Goal: Information Seeking & Learning: Learn about a topic

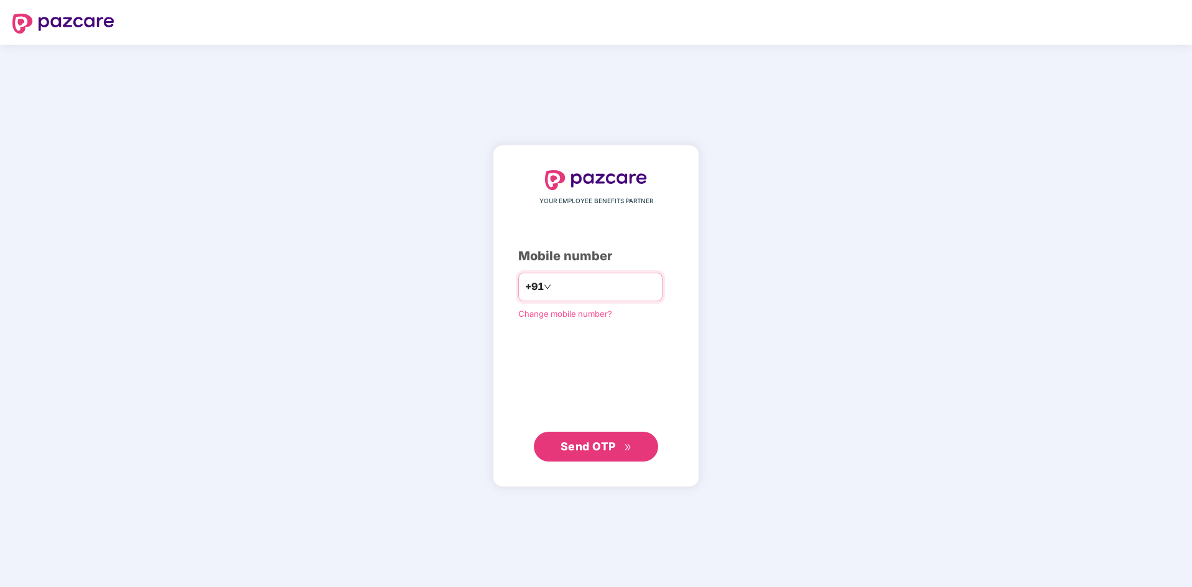
click at [565, 273] on div "+91" at bounding box center [590, 287] width 144 height 29
click at [566, 291] on input "number" at bounding box center [605, 287] width 102 height 20
type input "**********"
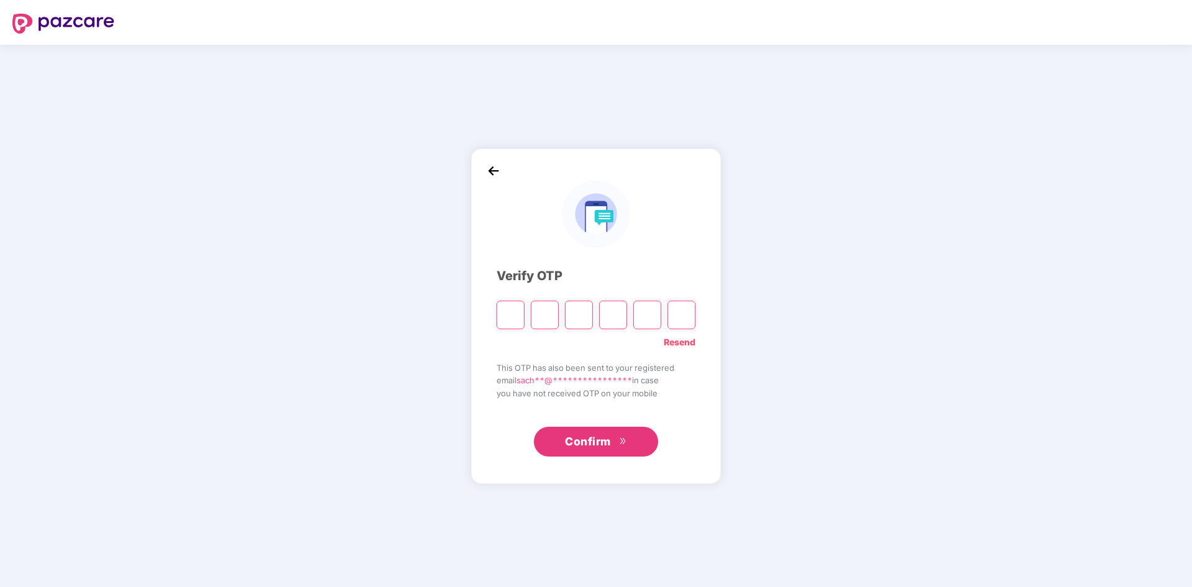
type input "*"
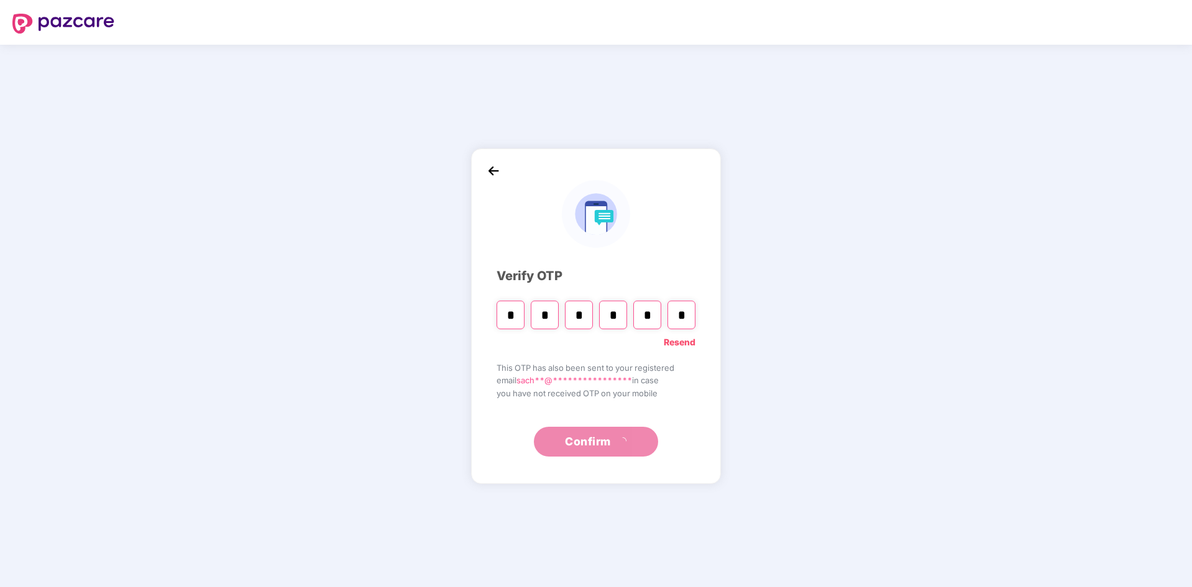
type input "*"
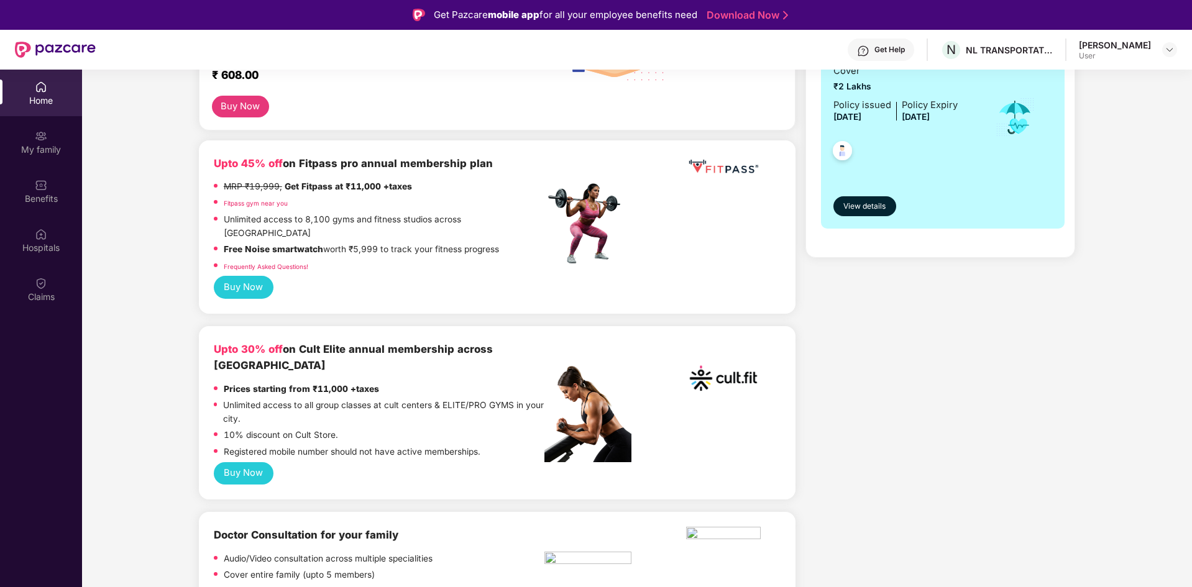
scroll to position [373, 0]
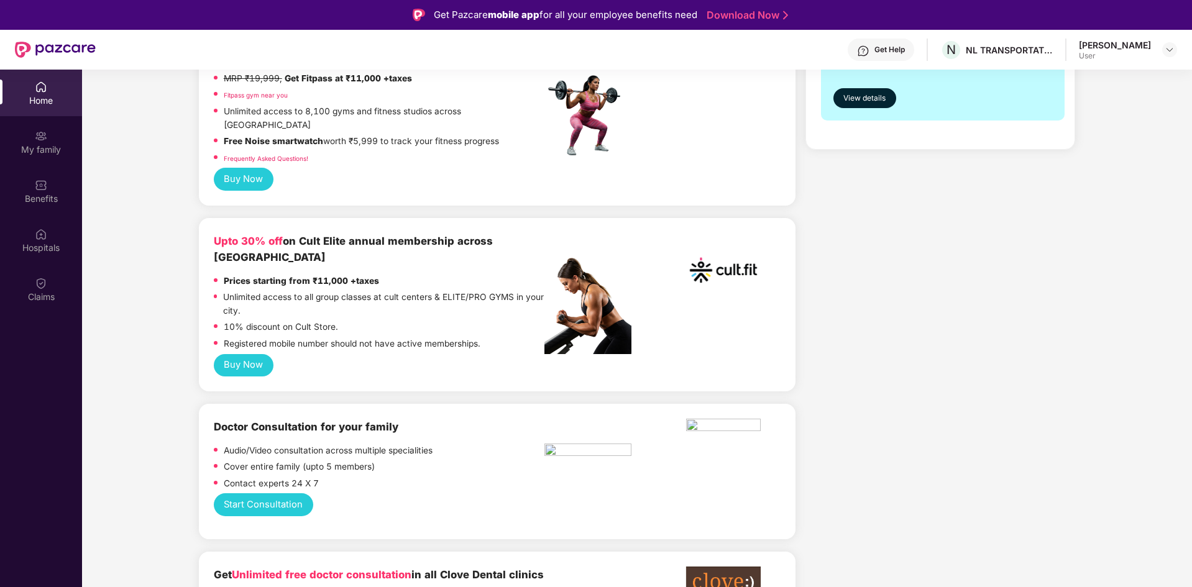
click at [261, 354] on button "Buy Now" at bounding box center [244, 365] width 60 height 23
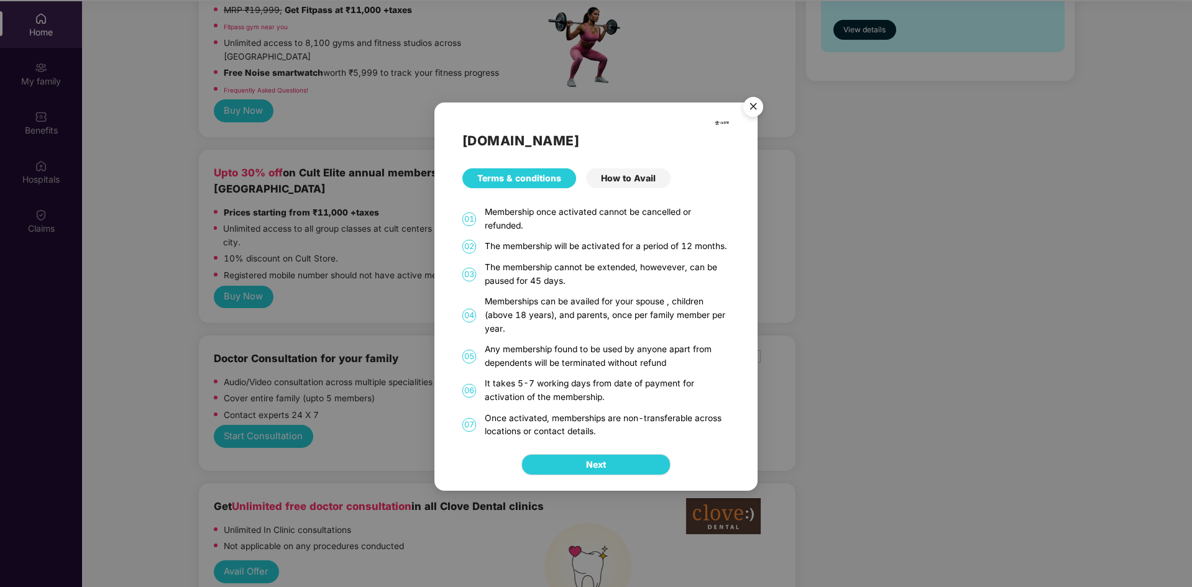
scroll to position [70, 0]
click at [613, 181] on div "How to Avail" at bounding box center [628, 178] width 84 height 20
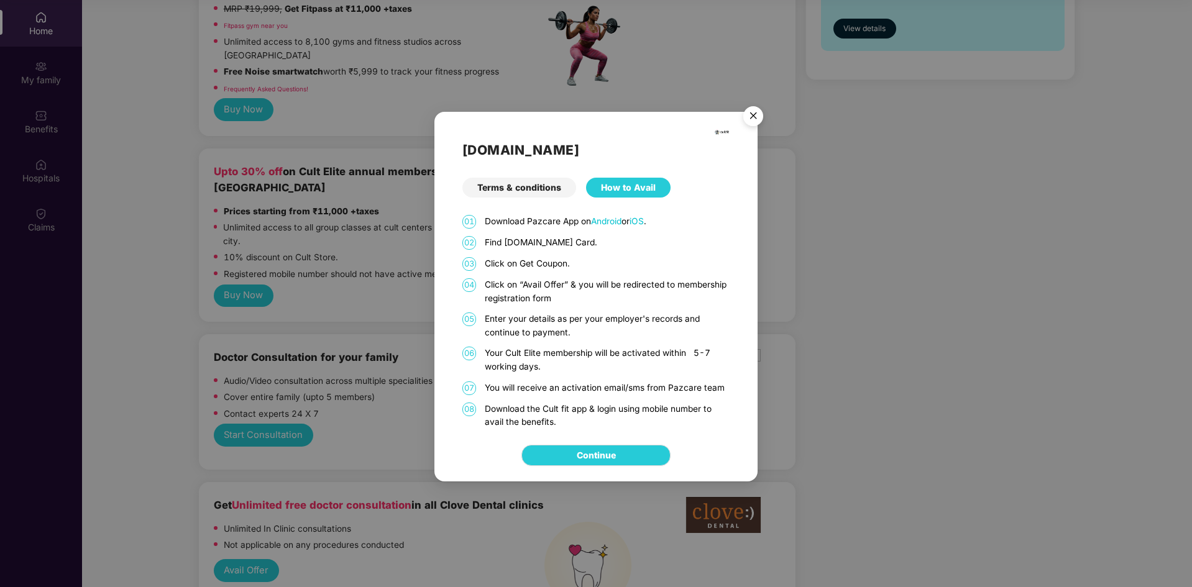
drag, startPoint x: 534, startPoint y: 196, endPoint x: 534, endPoint y: 189, distance: 6.2
click at [534, 196] on div "Terms & conditions" at bounding box center [519, 188] width 114 height 20
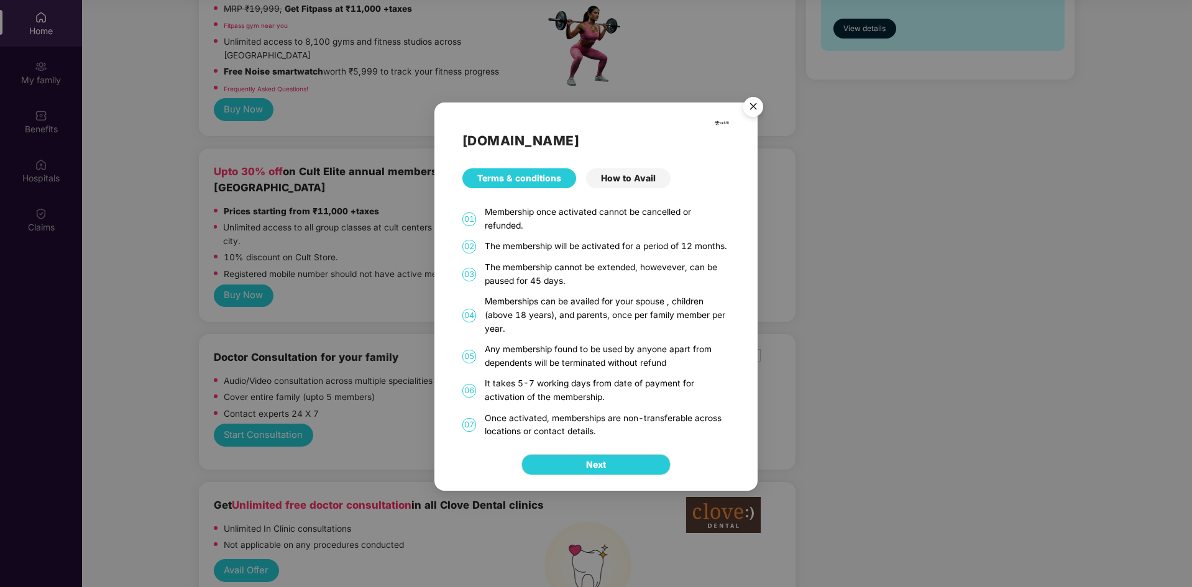
click at [759, 105] on img "Close" at bounding box center [753, 108] width 35 height 35
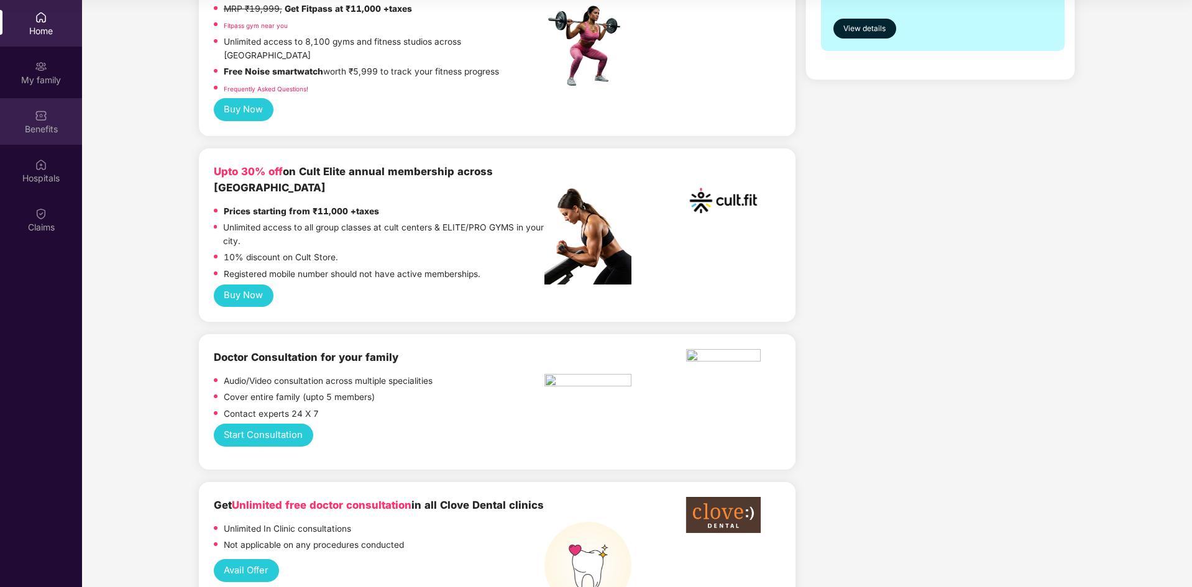
click at [48, 130] on div "Benefits" at bounding box center [41, 129] width 82 height 12
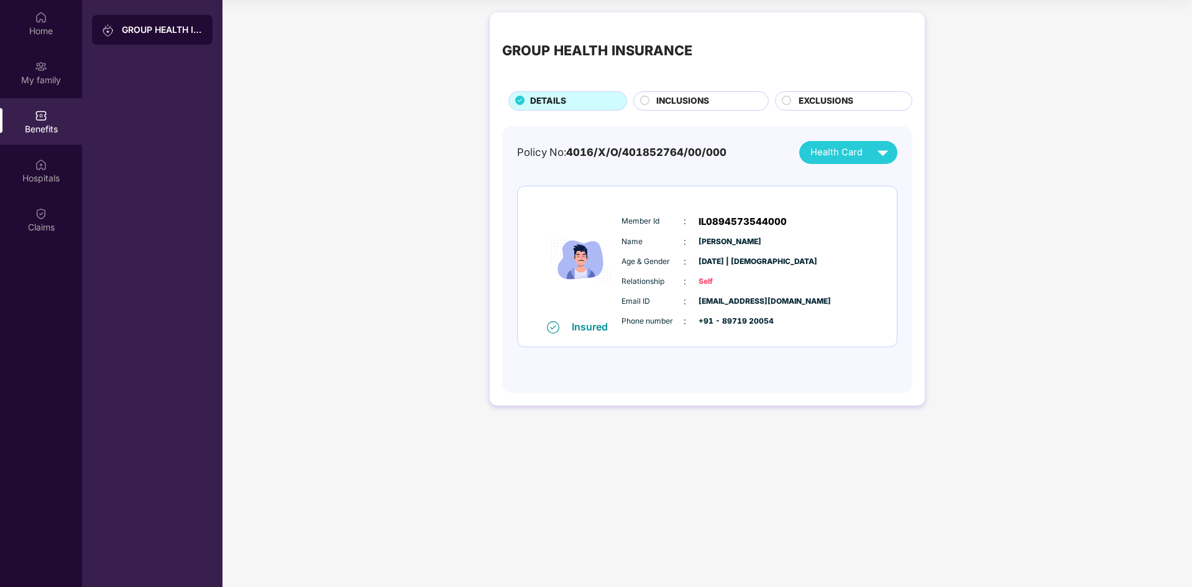
click at [426, 235] on div "GROUP HEALTH INSURANCE DETAILS INCLUSIONS EXCLUSIONS Policy No: 4016/X/O/401852…" at bounding box center [706, 215] width 969 height 418
click at [859, 134] on div "Policy No: 4016/X/O/401852764/00/000 Health Card Insured Member Id : IL08945735…" at bounding box center [707, 260] width 410 height 268
click at [862, 147] on span "Health Card" at bounding box center [836, 152] width 52 height 14
click at [860, 147] on span "Health Card" at bounding box center [836, 152] width 52 height 14
click at [661, 96] on span "INCLUSIONS" at bounding box center [682, 101] width 53 height 14
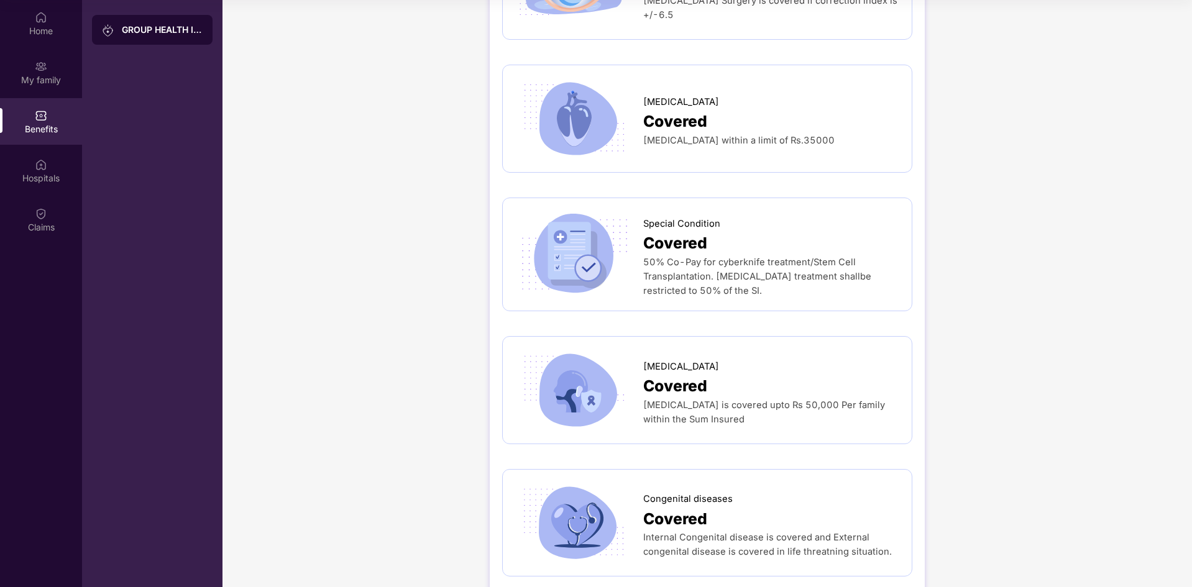
scroll to position [2191, 0]
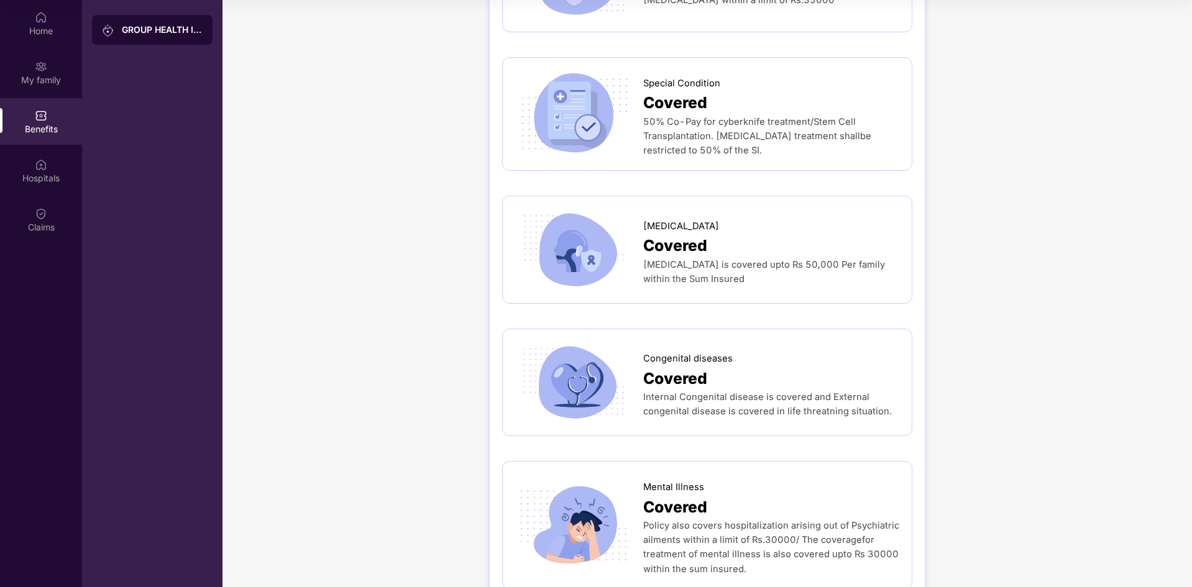
click at [667, 352] on span "Congenital diseases" at bounding box center [687, 359] width 89 height 14
copy span "Congenital"
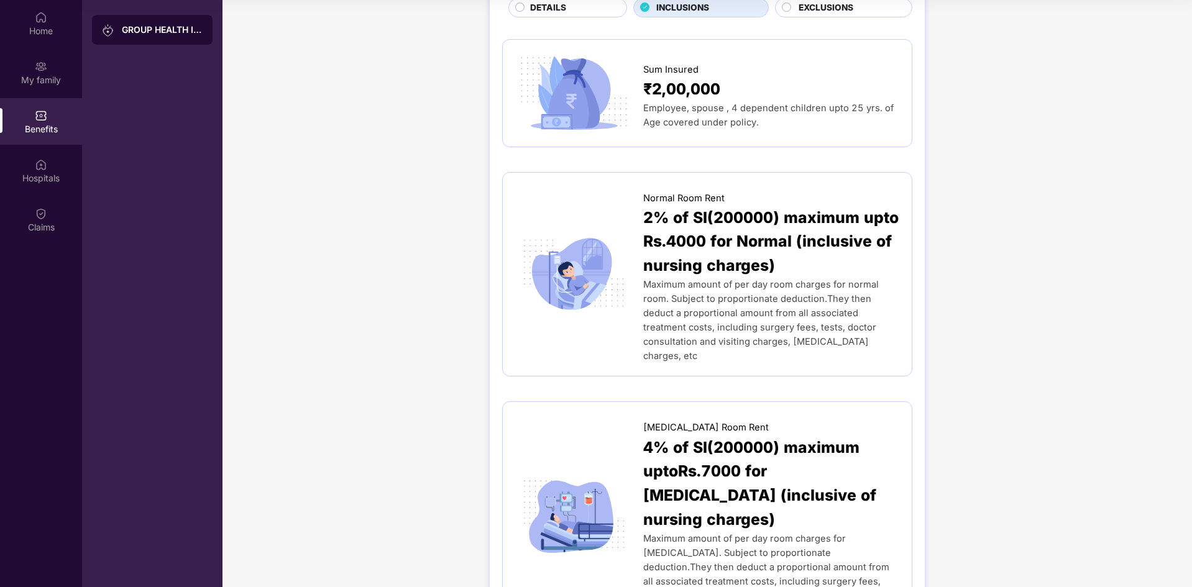
scroll to position [0, 0]
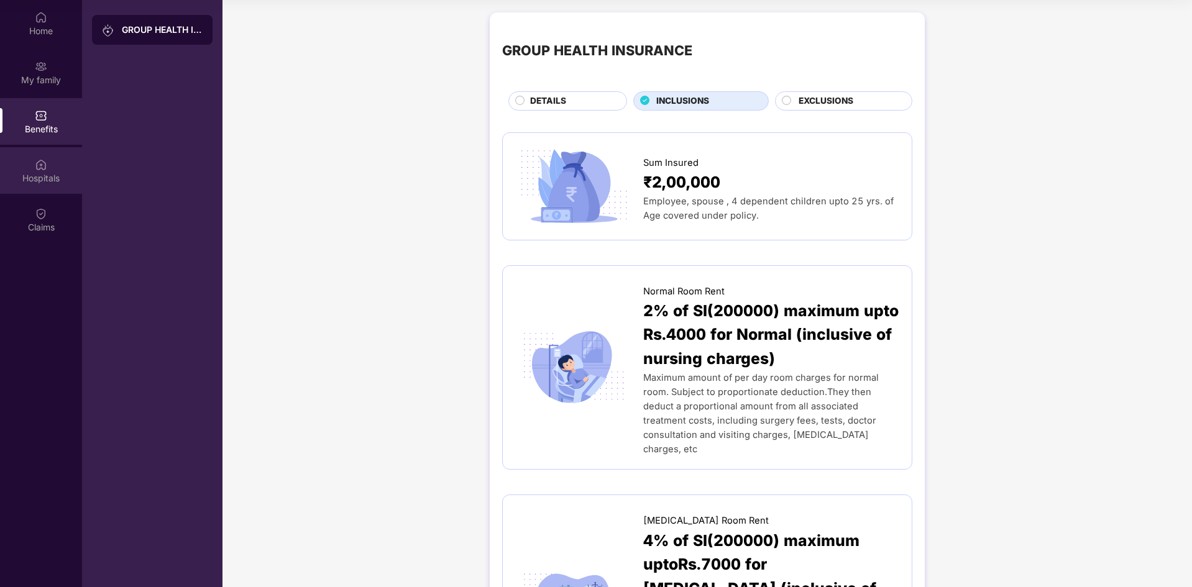
click at [52, 178] on div "Hospitals" at bounding box center [41, 178] width 82 height 12
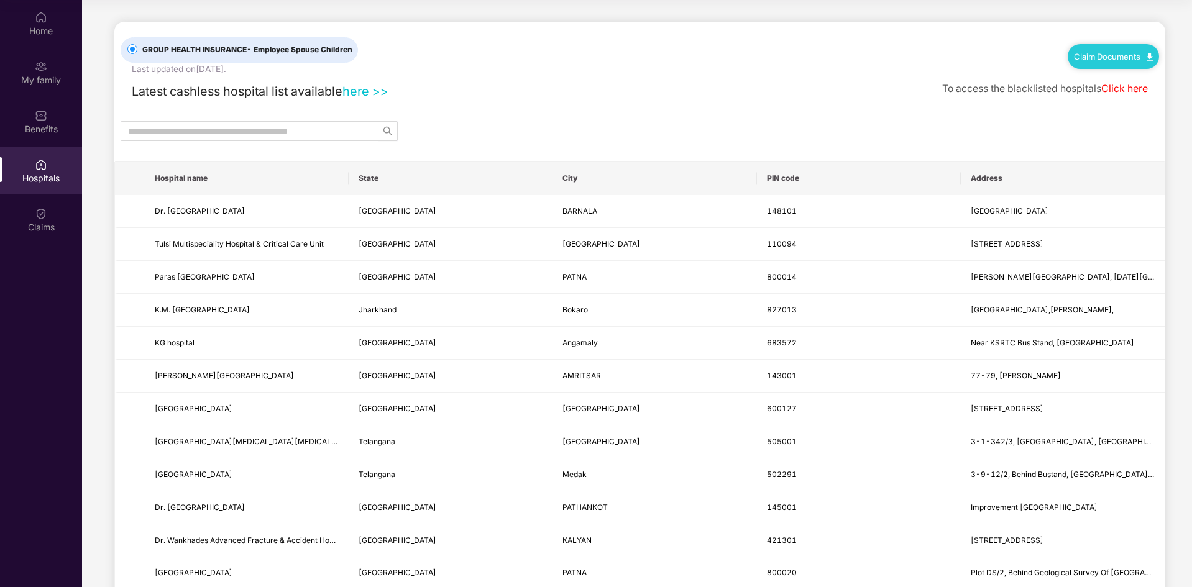
click at [291, 132] on input "text" at bounding box center [244, 131] width 233 height 14
click at [388, 128] on icon "search" at bounding box center [387, 131] width 9 height 9
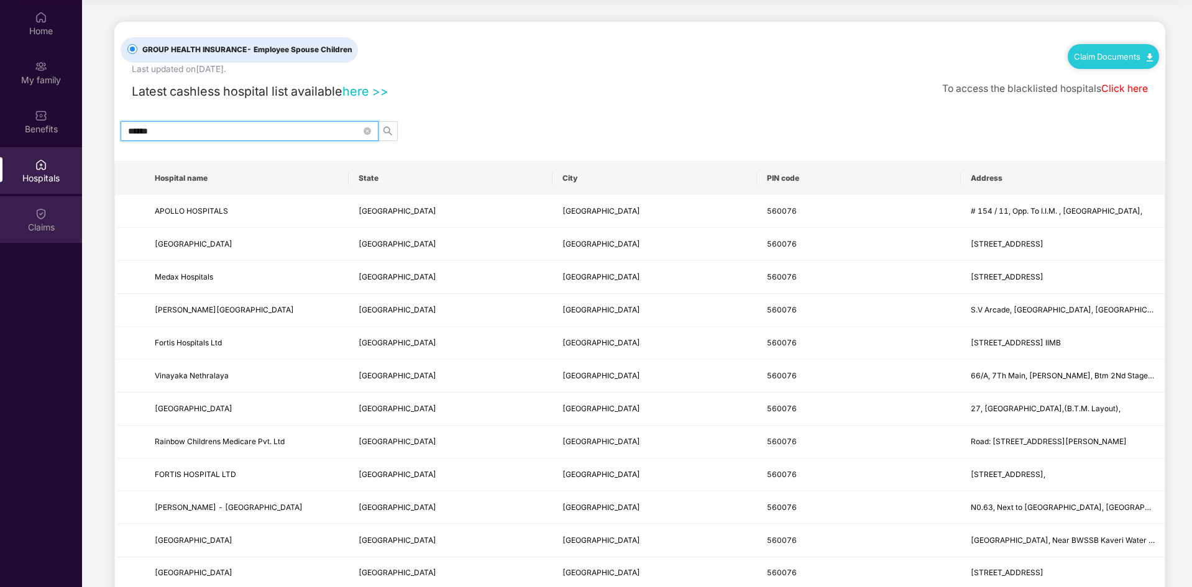
type input "******"
click at [35, 215] on img at bounding box center [41, 214] width 12 height 12
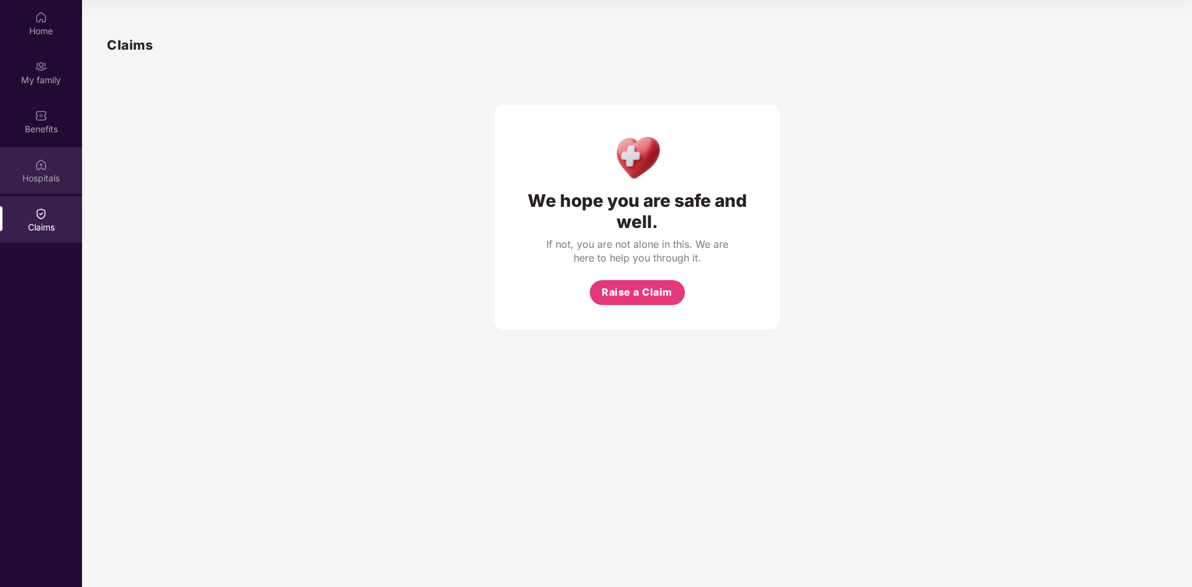
click at [50, 168] on div "Hospitals" at bounding box center [41, 170] width 82 height 47
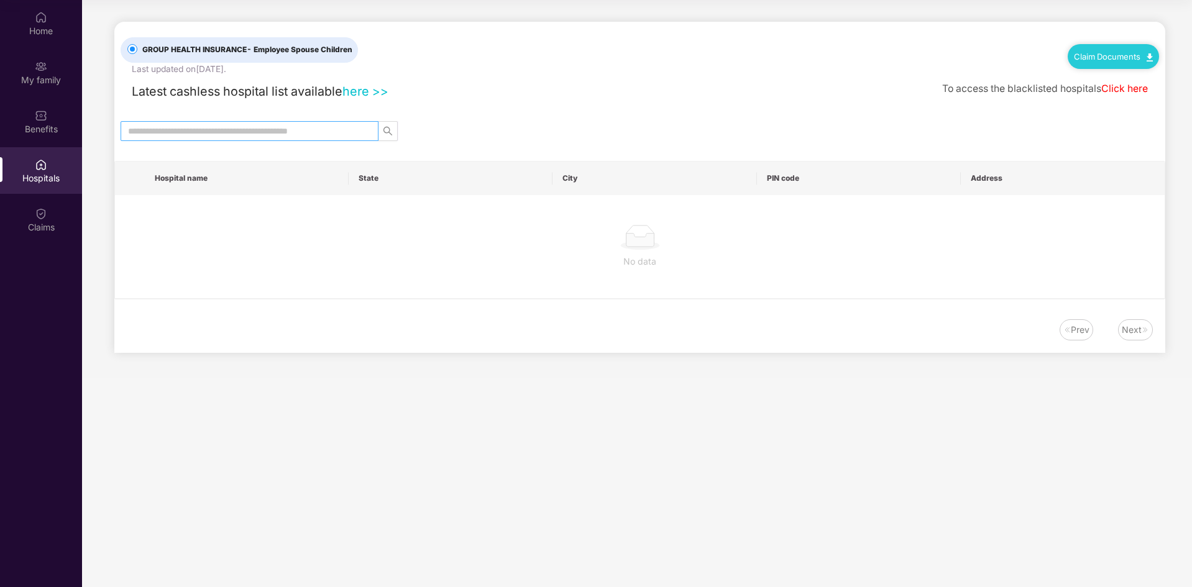
click at [215, 129] on input "text" at bounding box center [244, 131] width 233 height 14
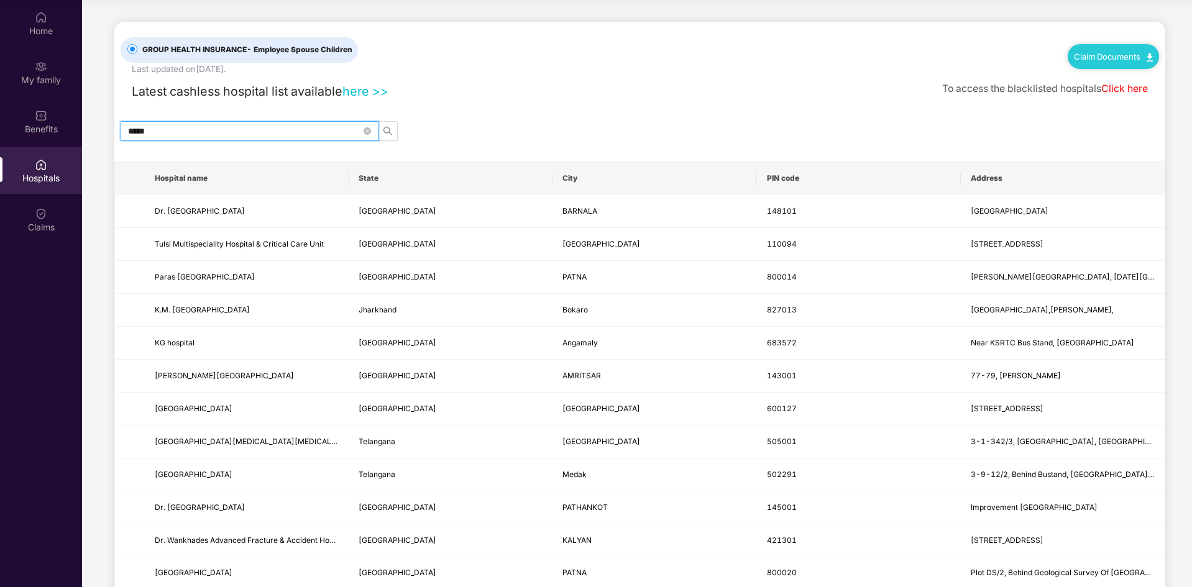
type input "******"
click at [397, 129] on button "button" at bounding box center [388, 131] width 20 height 20
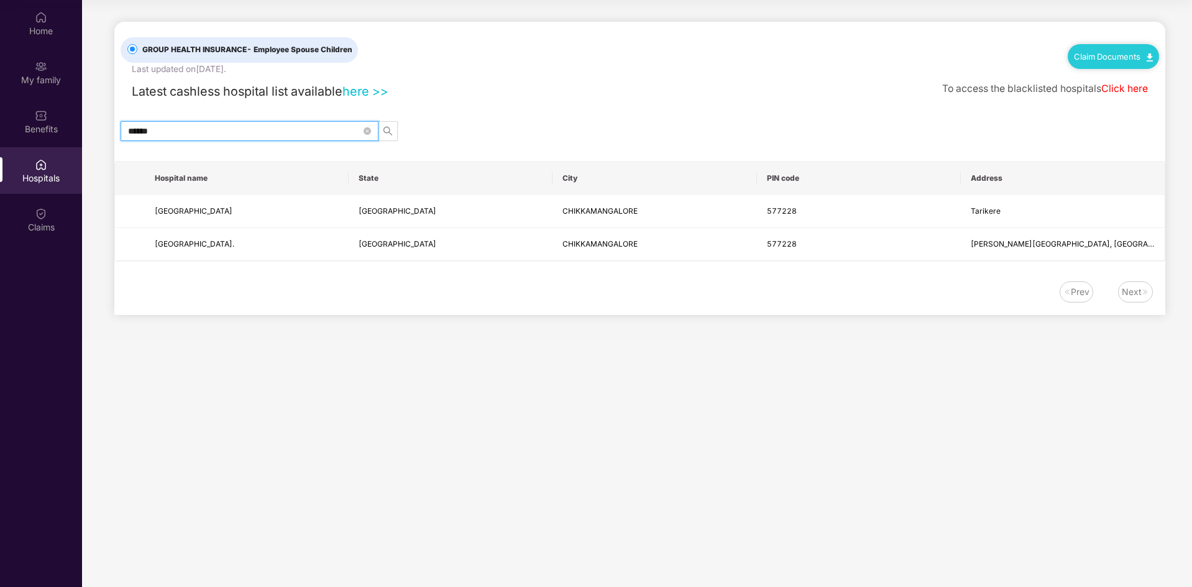
click at [271, 129] on input "******" at bounding box center [244, 131] width 233 height 14
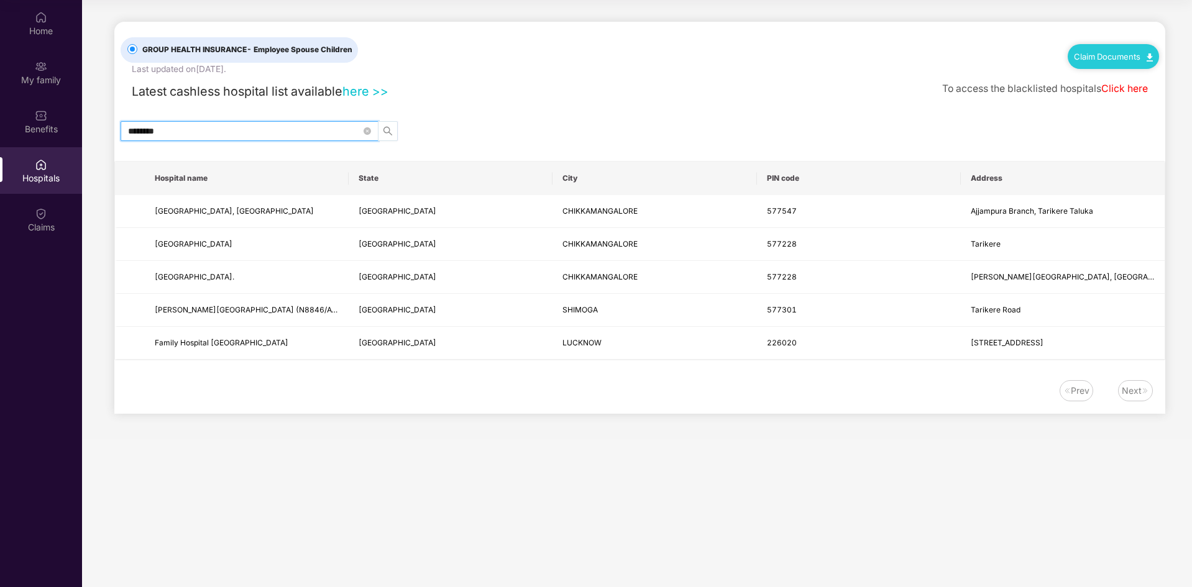
click at [396, 129] on span "search" at bounding box center [387, 131] width 19 height 10
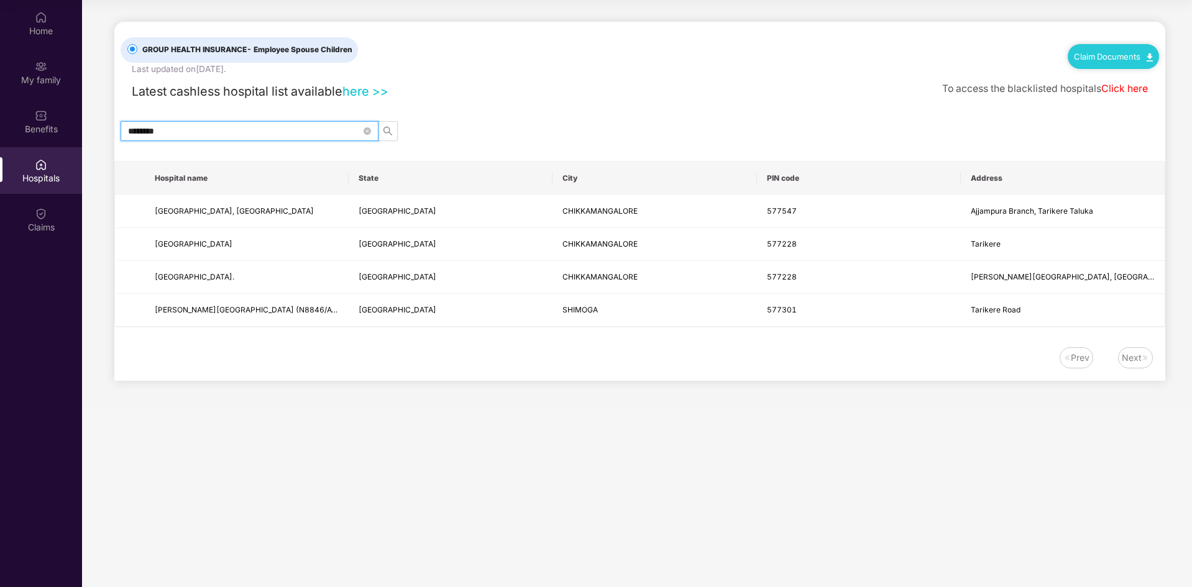
type input "********"
click at [514, 113] on div "GROUP HEALTH INSURANCE - Employee Spouse Children Last updated on [DATE] . Clai…" at bounding box center [639, 201] width 1051 height 359
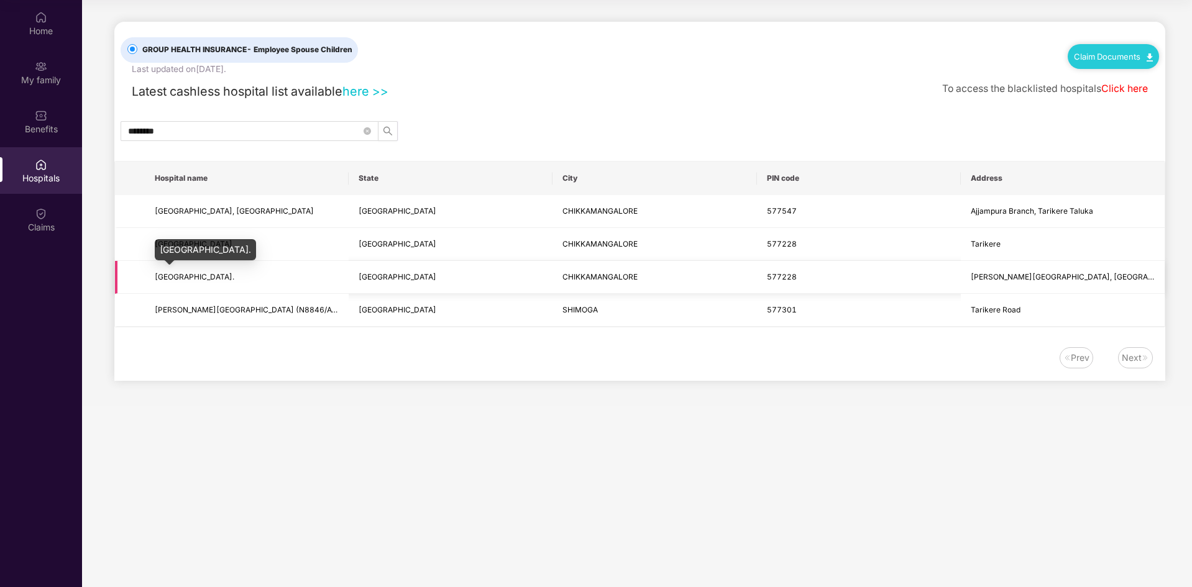
click at [178, 277] on span "[GEOGRAPHIC_DATA]." at bounding box center [195, 276] width 80 height 9
click at [369, 133] on icon "close-circle" at bounding box center [366, 130] width 7 height 7
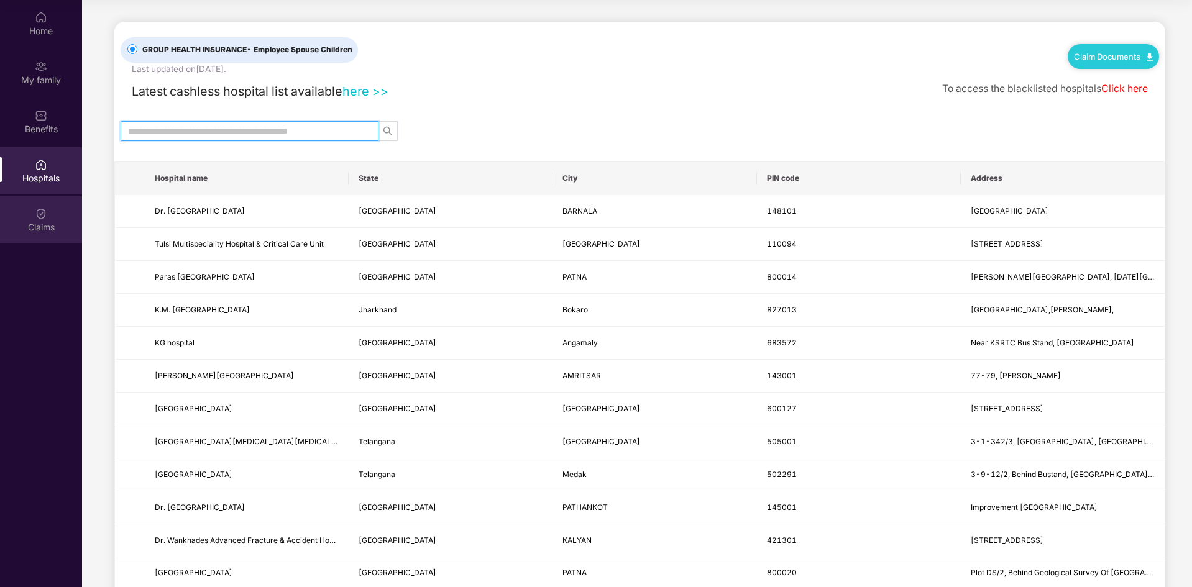
click at [57, 221] on div "Claims" at bounding box center [41, 227] width 82 height 12
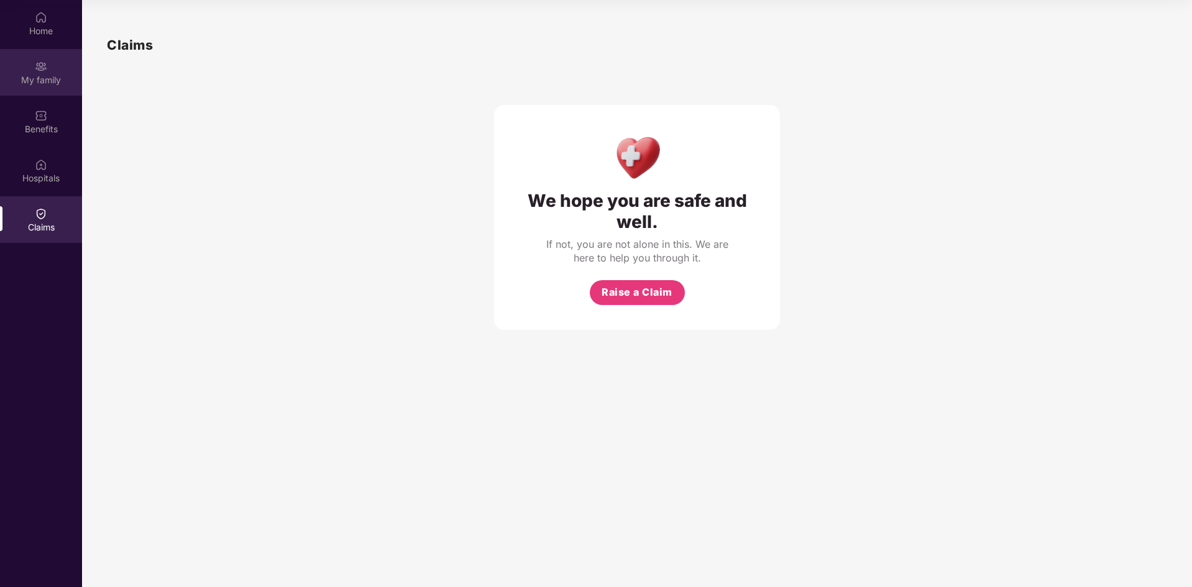
click at [42, 87] on div "My family" at bounding box center [41, 72] width 82 height 47
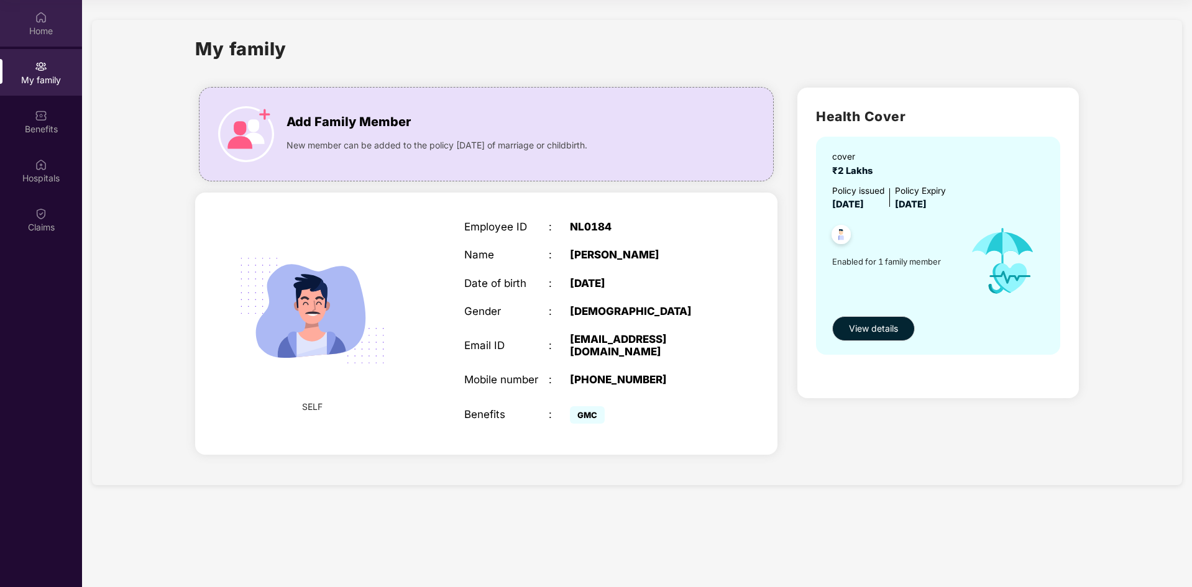
click at [35, 34] on div "Home" at bounding box center [41, 31] width 82 height 12
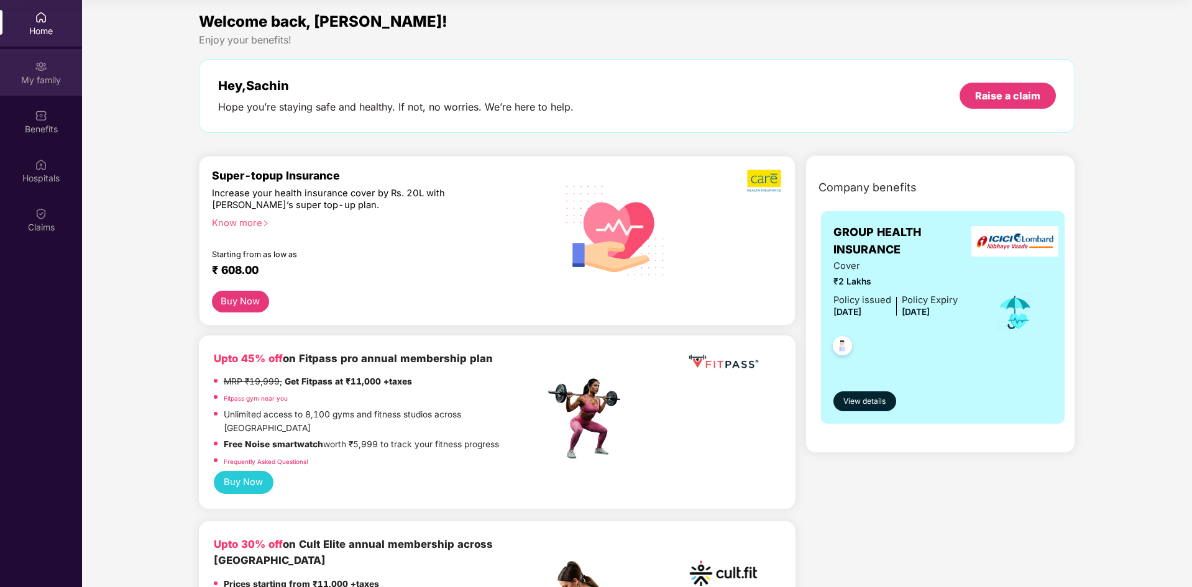
click at [53, 78] on div "My family" at bounding box center [41, 80] width 82 height 12
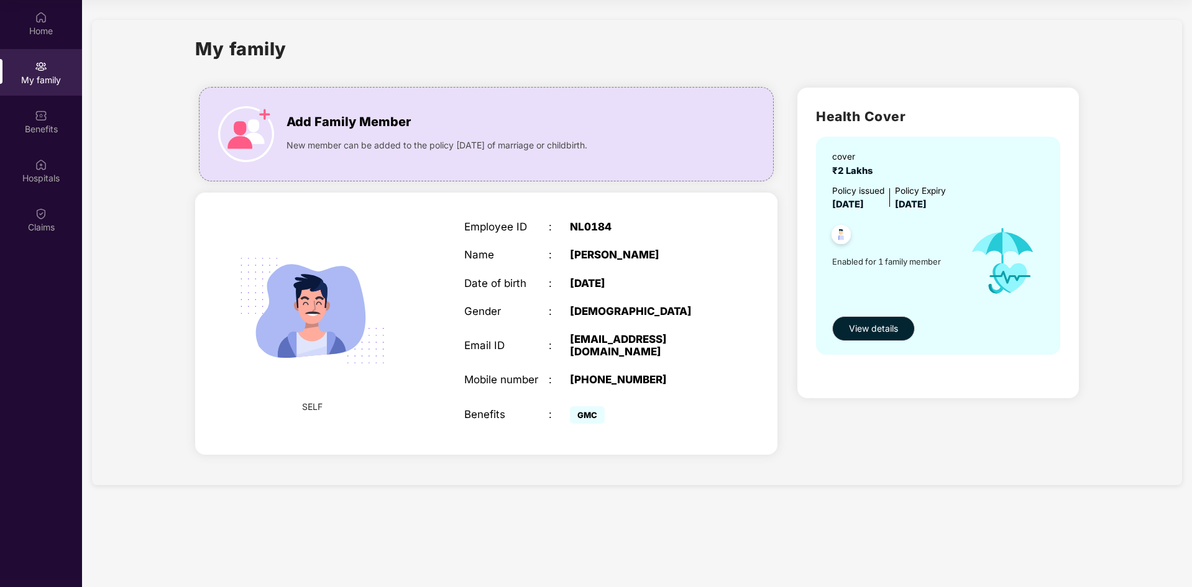
click at [42, 27] on div "Home" at bounding box center [41, 31] width 82 height 12
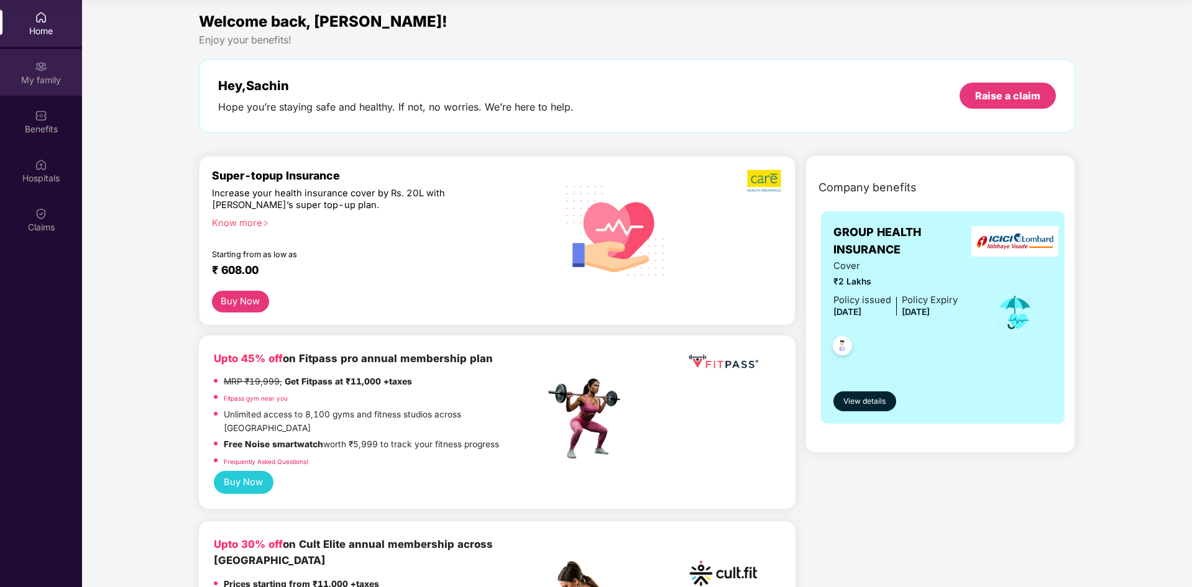
click at [48, 70] on div "My family" at bounding box center [41, 72] width 82 height 47
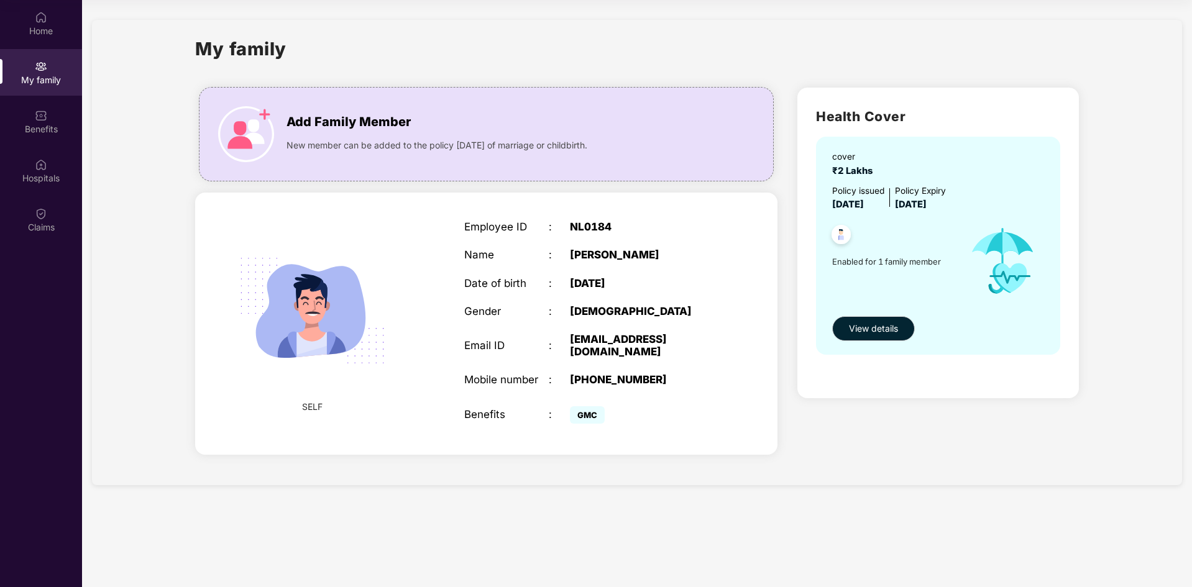
click at [45, 35] on div "Home" at bounding box center [41, 31] width 82 height 12
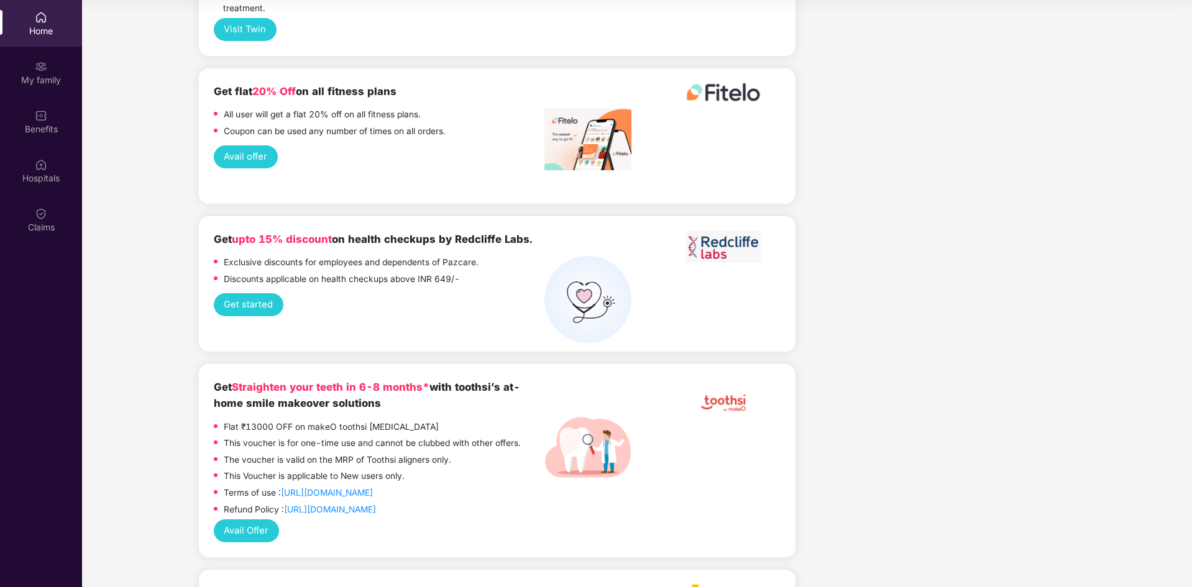
scroll to position [1802, 0]
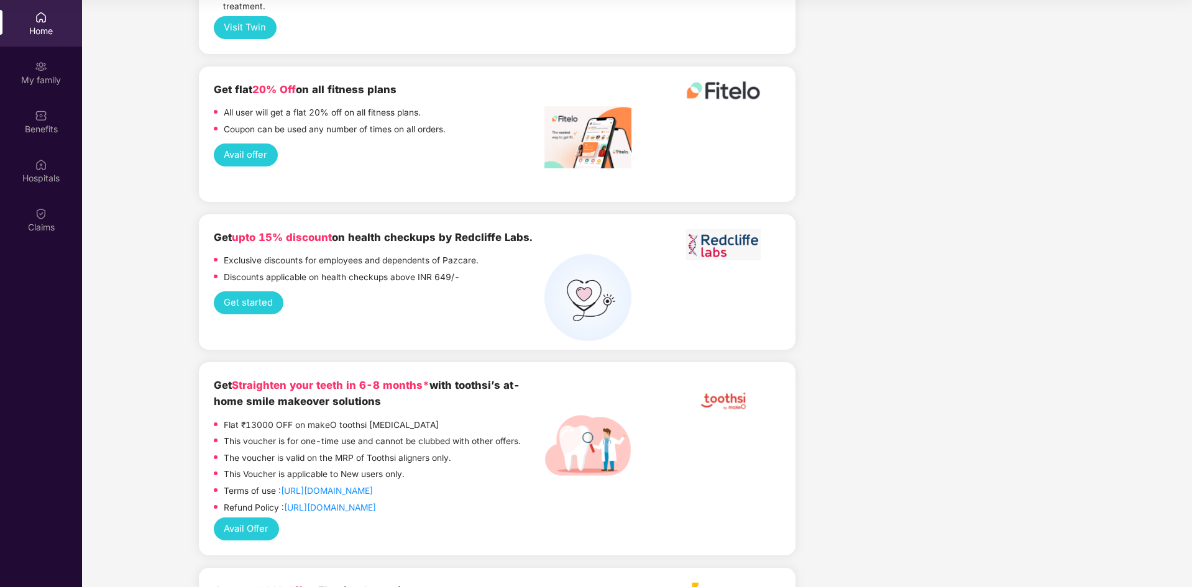
click at [259, 144] on button "Avail offer" at bounding box center [246, 155] width 64 height 23
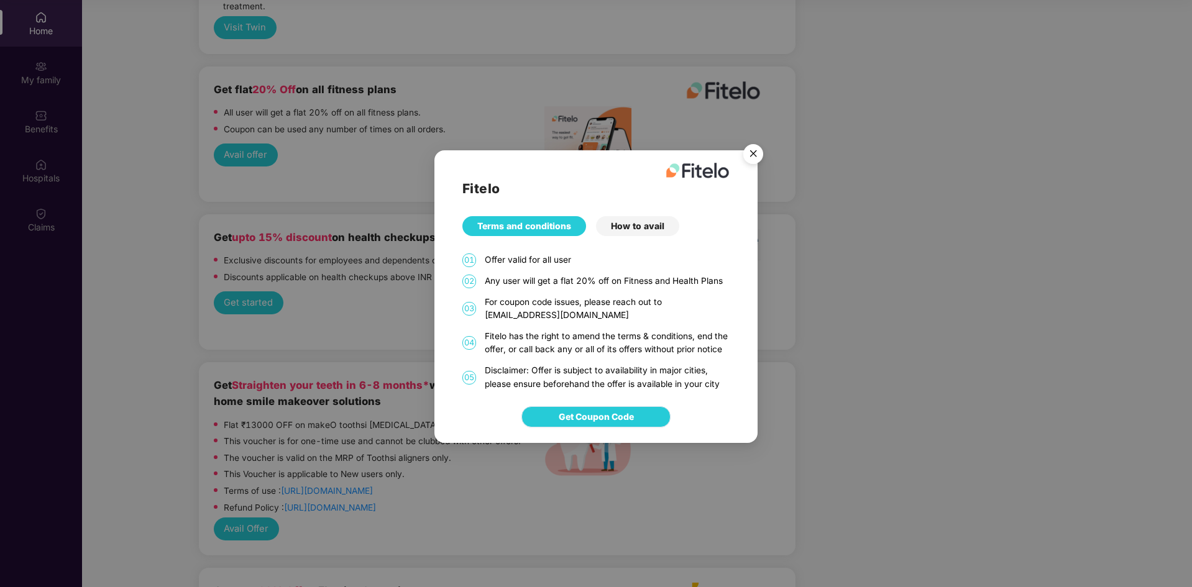
click at [608, 418] on span "Get Coupon Code" at bounding box center [596, 417] width 75 height 14
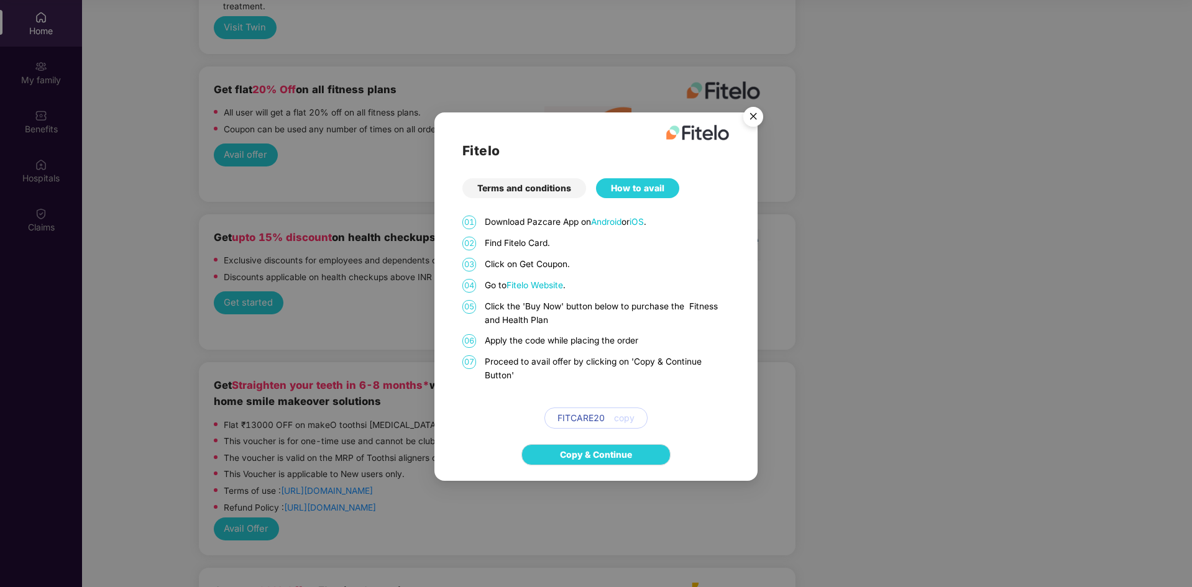
click at [763, 122] on img "Close" at bounding box center [753, 118] width 35 height 35
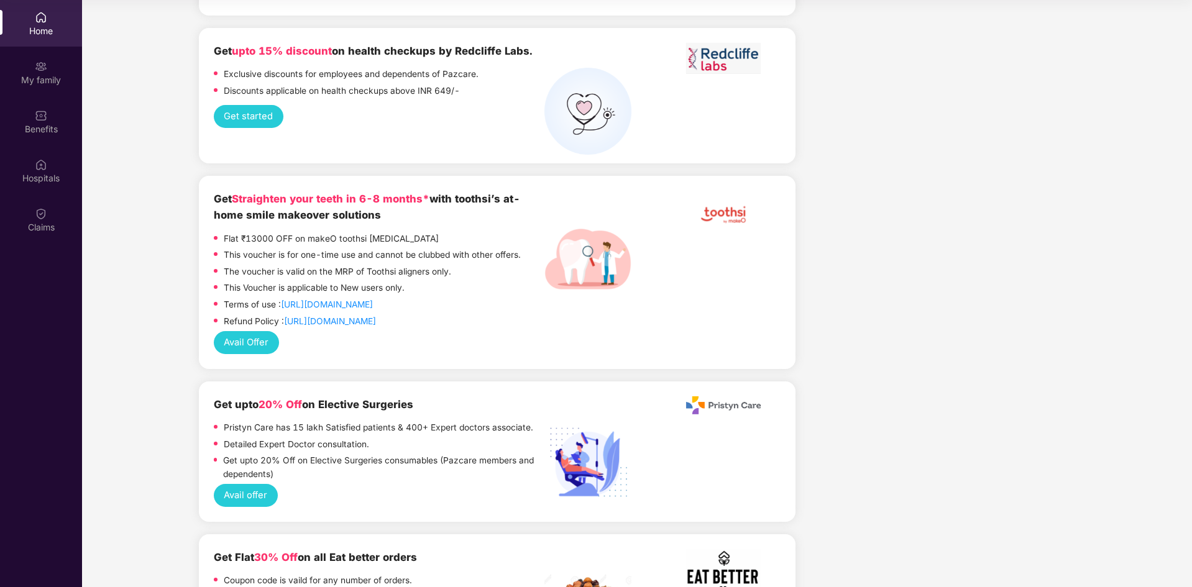
scroll to position [2174, 0]
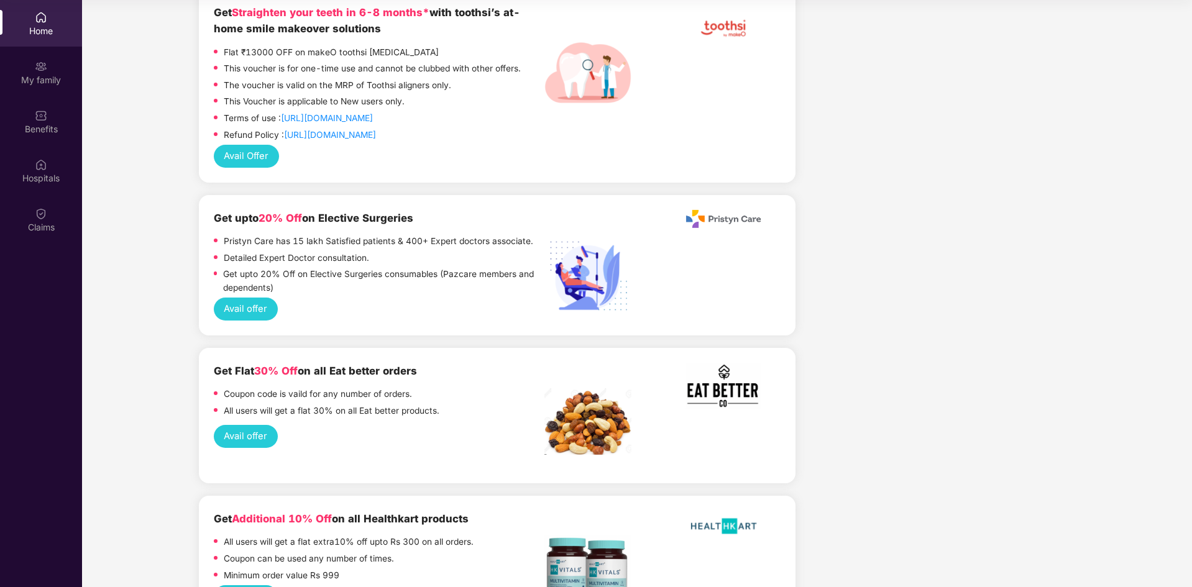
click at [324, 252] on p "Detailed Expert Doctor consultation." at bounding box center [296, 259] width 145 height 14
click at [265, 298] on button "Avail offer" at bounding box center [246, 309] width 64 height 23
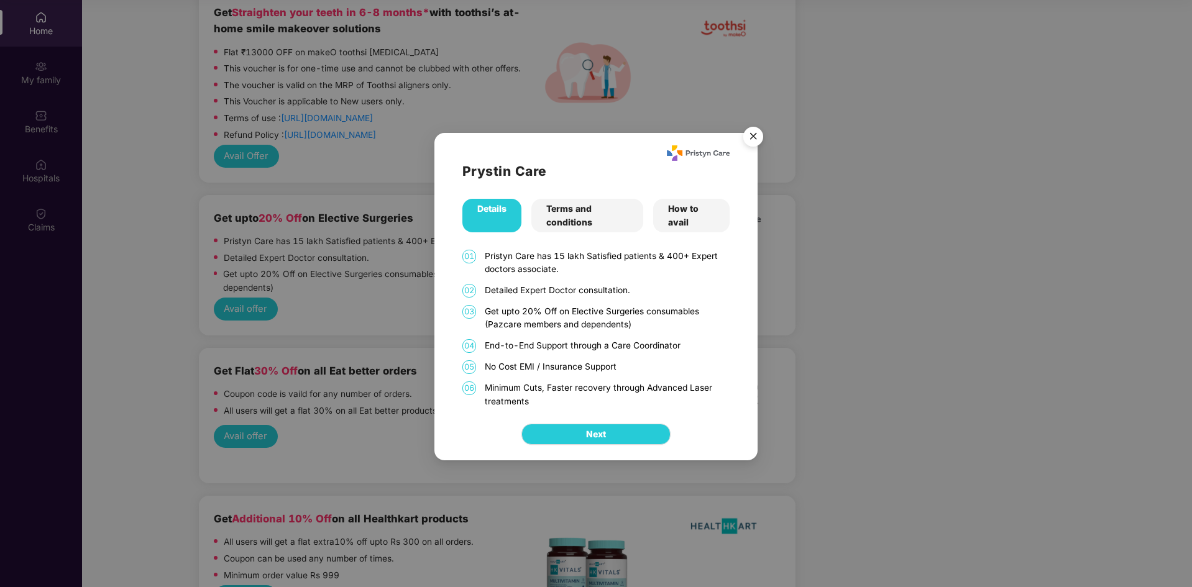
click at [754, 140] on img "Close" at bounding box center [753, 138] width 35 height 35
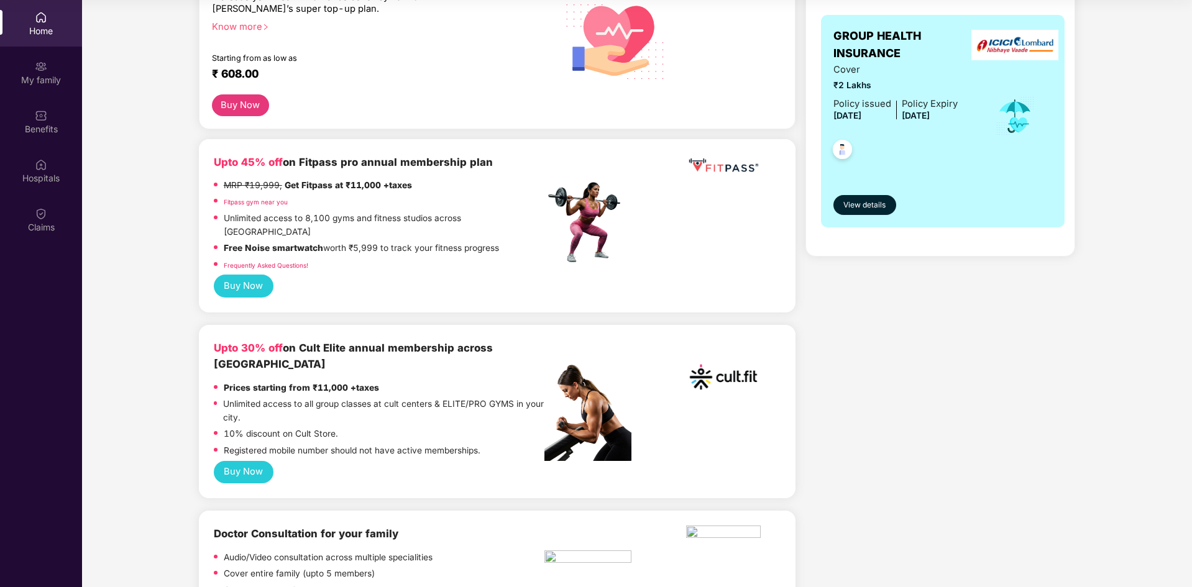
scroll to position [142, 0]
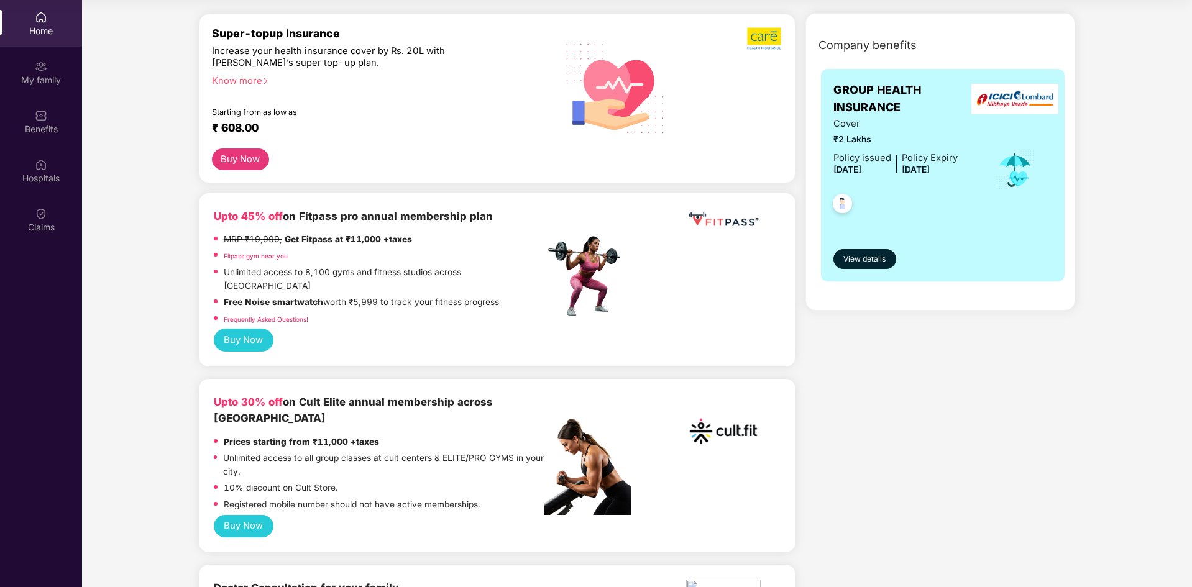
click at [248, 396] on b "Upto 30% off" at bounding box center [248, 402] width 69 height 12
click at [235, 515] on button "Buy Now" at bounding box center [244, 526] width 60 height 23
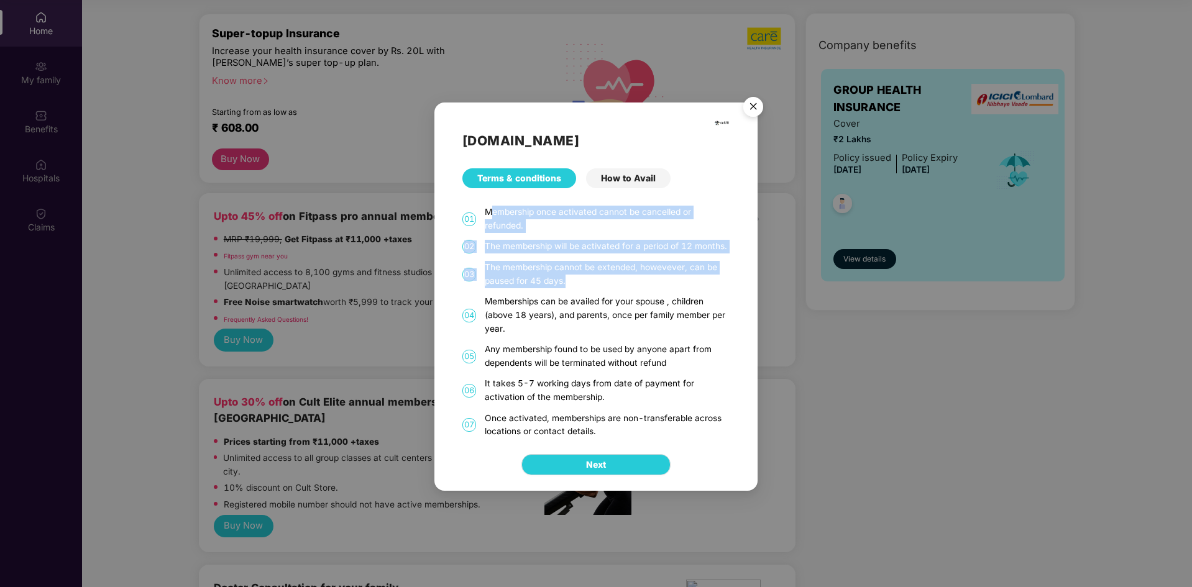
drag, startPoint x: 489, startPoint y: 213, endPoint x: 594, endPoint y: 282, distance: 125.6
click at [594, 282] on div "[DOMAIN_NAME] Terms & conditions How to Avail 01 Membership once activated cann…" at bounding box center [595, 271] width 323 height 336
click at [593, 281] on div "The membership cannot be extended, howevever, can be paused for 45 days." at bounding box center [607, 274] width 245 height 27
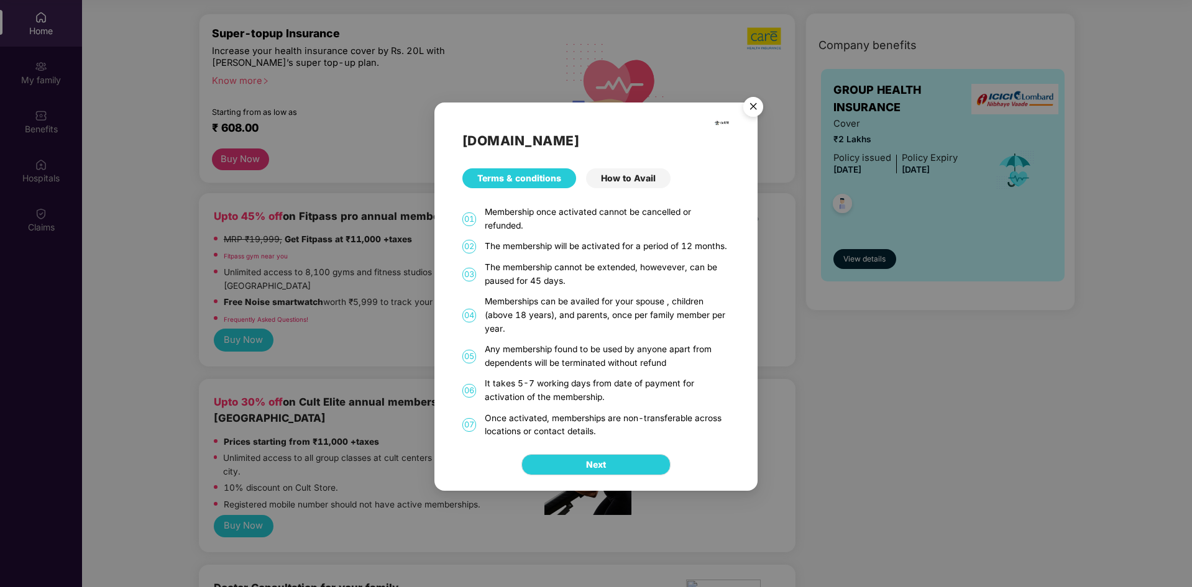
click at [662, 351] on div "Any membership found to be used by anyone apart from dependents will be termina…" at bounding box center [607, 356] width 245 height 27
click at [754, 109] on img "Close" at bounding box center [753, 108] width 35 height 35
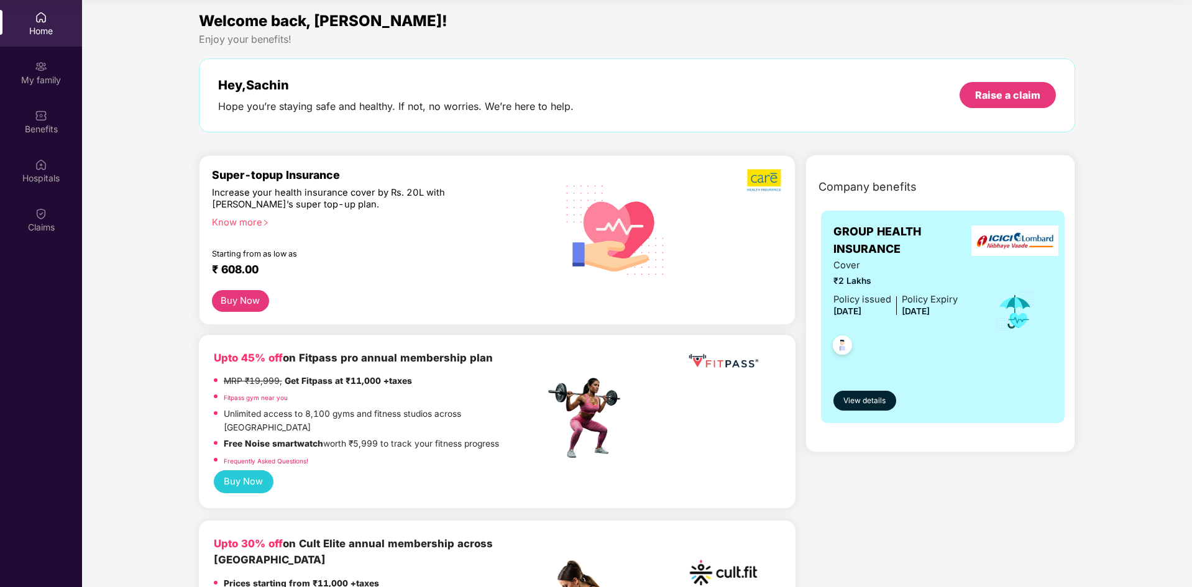
scroll to position [0, 0]
click at [53, 26] on div "Home" at bounding box center [41, 31] width 82 height 12
click at [49, 81] on div "My family" at bounding box center [41, 80] width 82 height 12
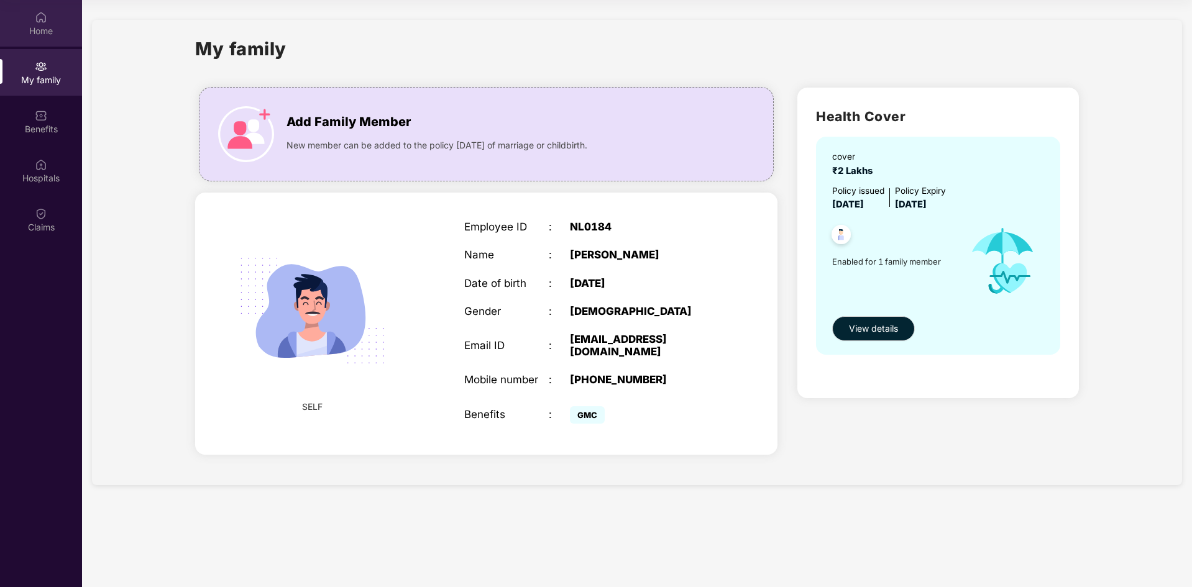
click at [57, 34] on div "Home" at bounding box center [41, 31] width 82 height 12
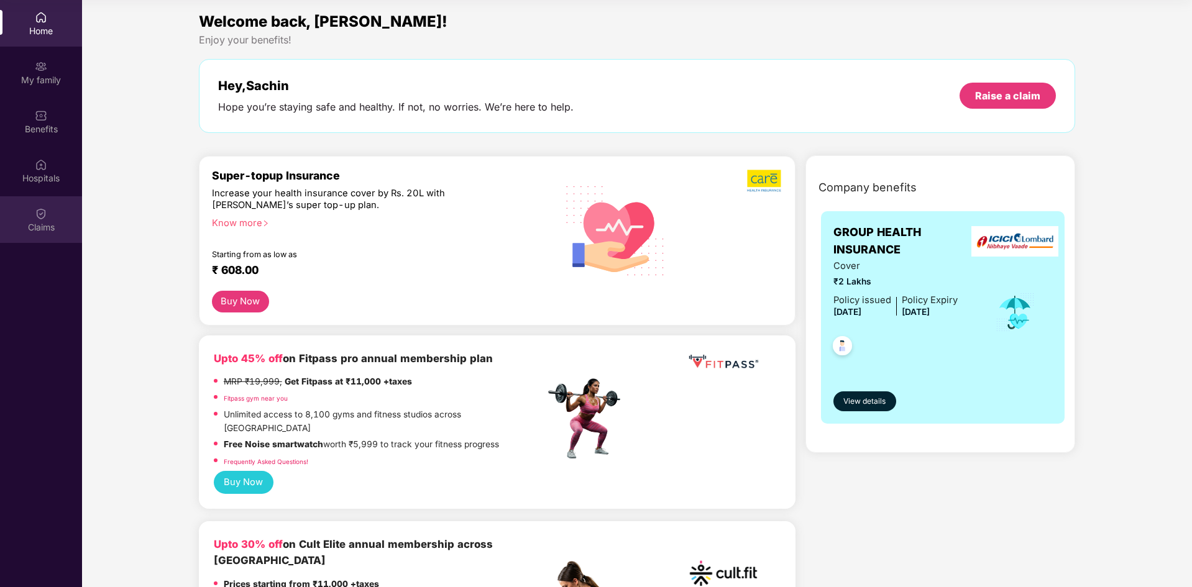
click at [58, 229] on div "Claims" at bounding box center [41, 227] width 82 height 12
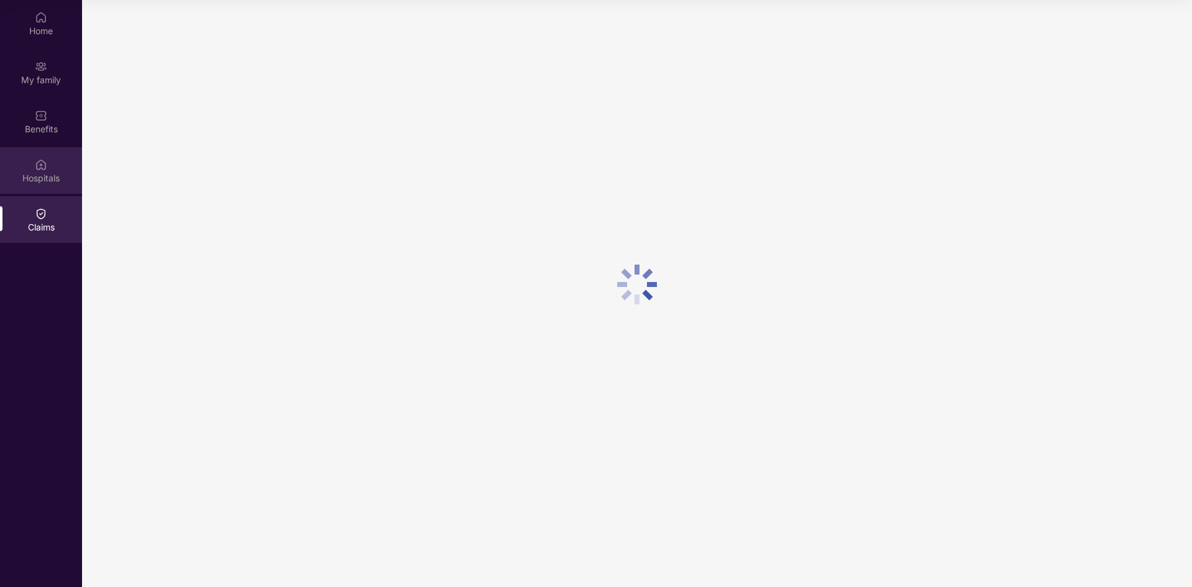
click at [52, 178] on div "Hospitals" at bounding box center [41, 178] width 82 height 12
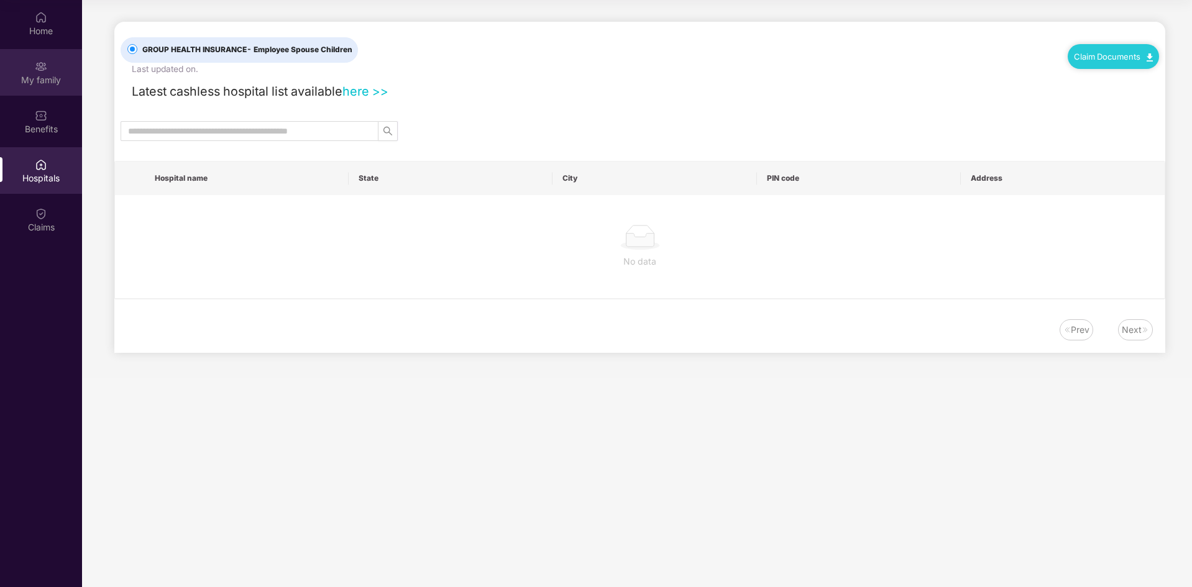
click at [40, 88] on div "My family" at bounding box center [41, 72] width 82 height 47
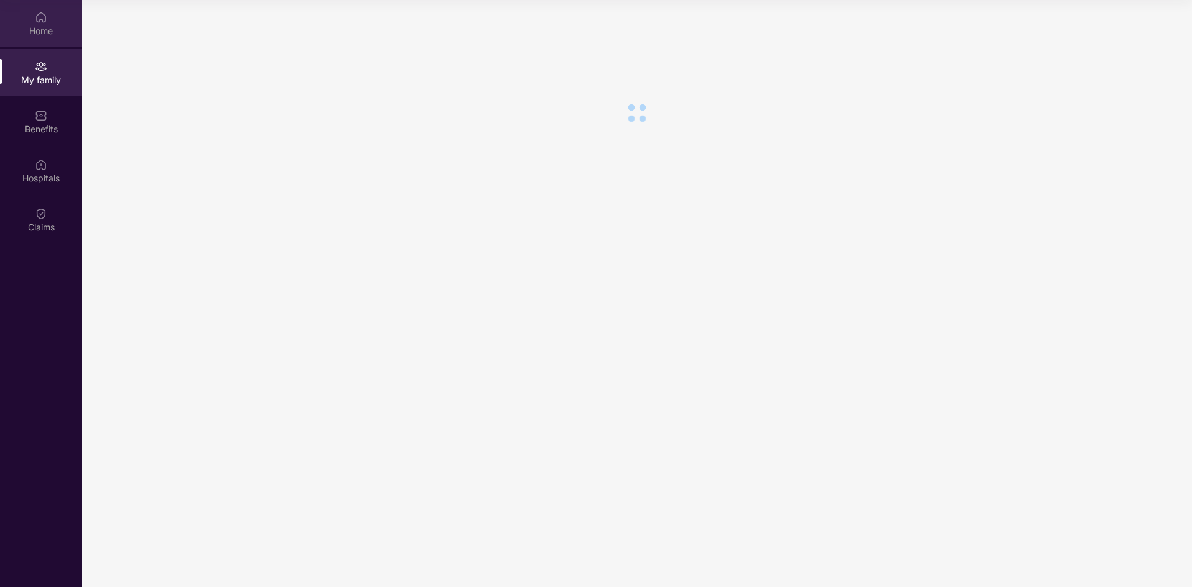
click at [41, 45] on div "Home" at bounding box center [41, 23] width 82 height 47
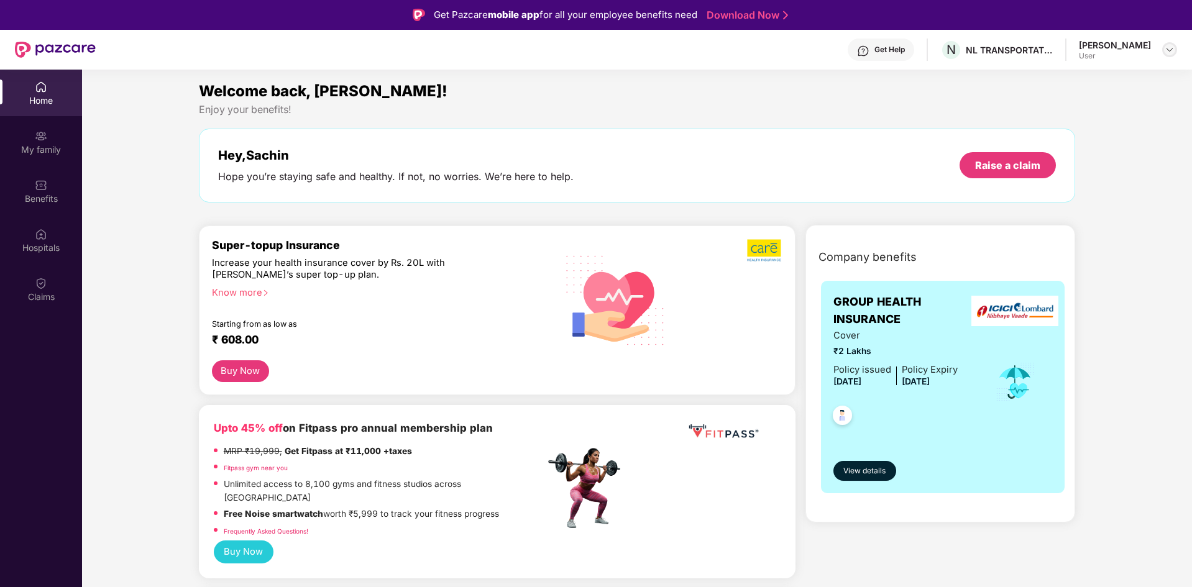
click at [1172, 51] on img at bounding box center [1169, 50] width 10 height 10
click at [1055, 83] on div "Logout" at bounding box center [1111, 79] width 162 height 24
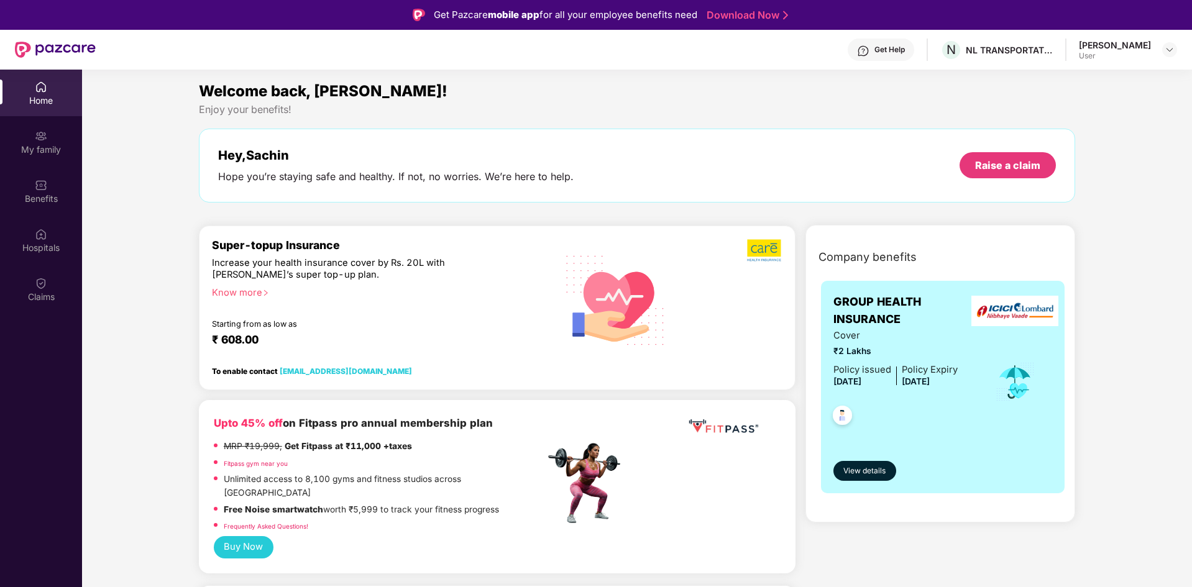
click at [905, 54] on div "Get Help" at bounding box center [889, 50] width 30 height 10
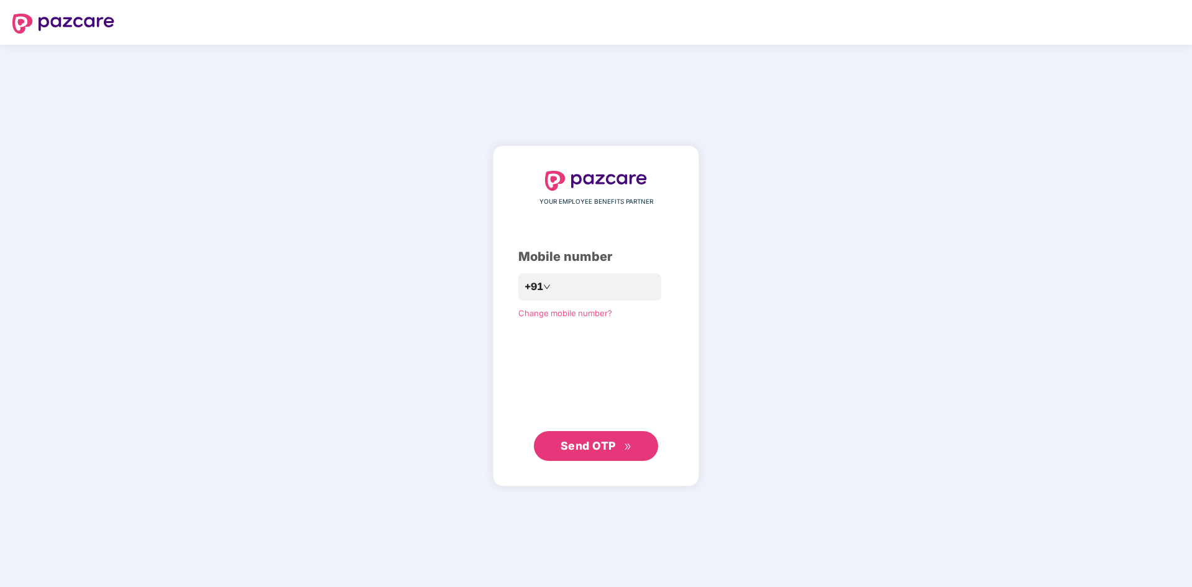
drag, startPoint x: 314, startPoint y: 153, endPoint x: 194, endPoint y: 6, distance: 189.5
click at [313, 152] on div "YOUR EMPLOYEE BENEFITS PARTNER Mobile number +91 Change mobile number? Send OTP" at bounding box center [596, 316] width 1192 height 542
click at [554, 283] on input "number" at bounding box center [605, 287] width 102 height 20
type input "**********"
click at [614, 455] on span "Send OTP" at bounding box center [595, 445] width 71 height 17
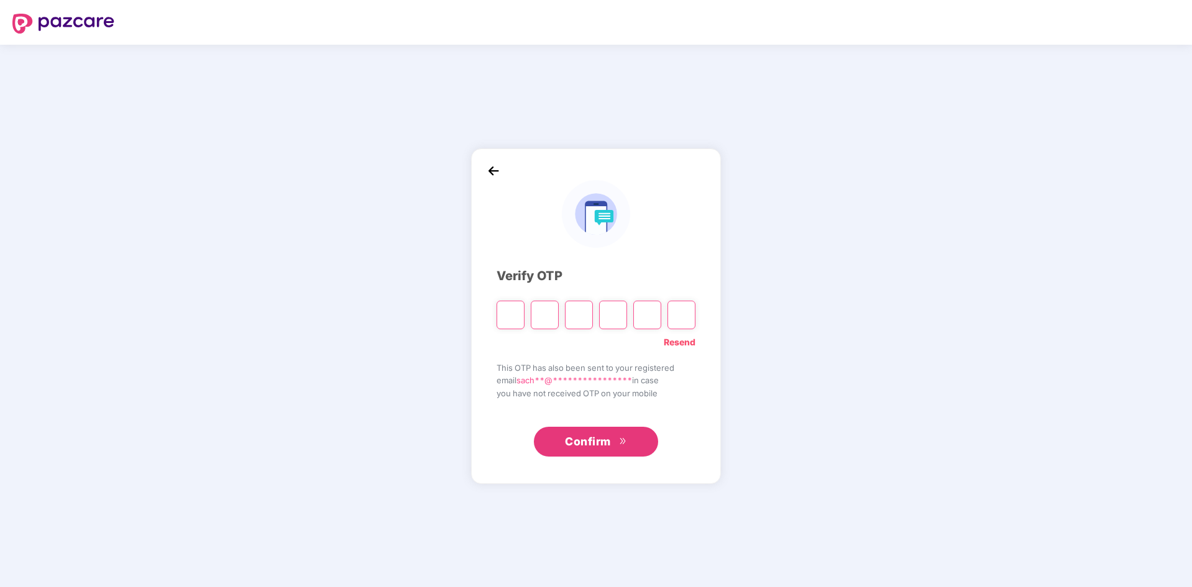
type input "*"
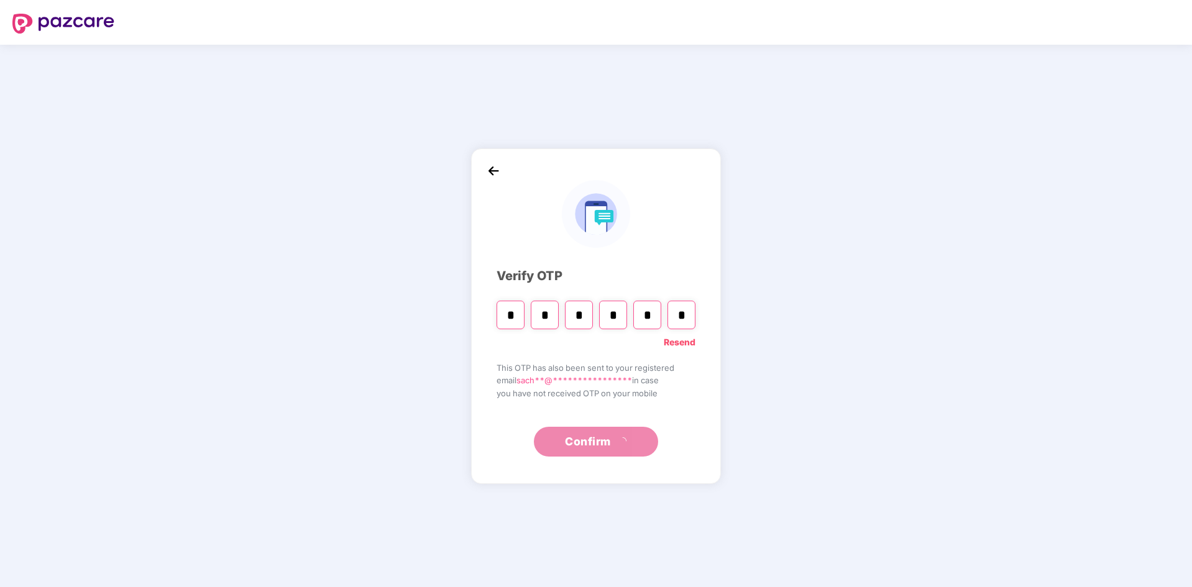
type input "*"
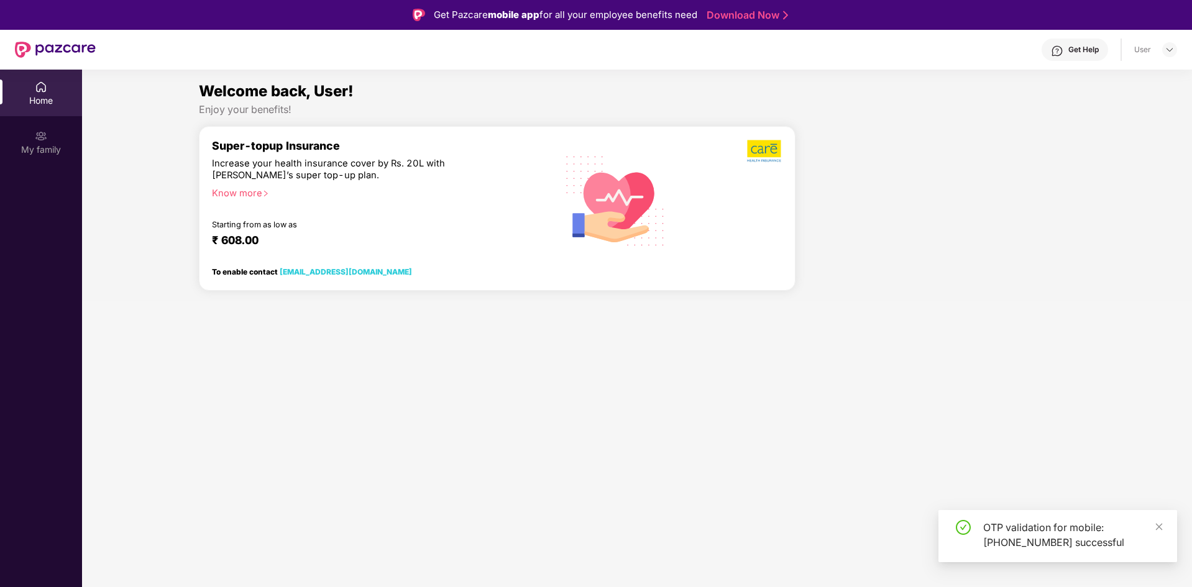
drag, startPoint x: 384, startPoint y: 355, endPoint x: 427, endPoint y: 345, distance: 44.1
click at [385, 355] on section "Welcome back, User! Enjoy your benefits! Super-topup Insurance Increase your he…" at bounding box center [637, 363] width 1110 height 587
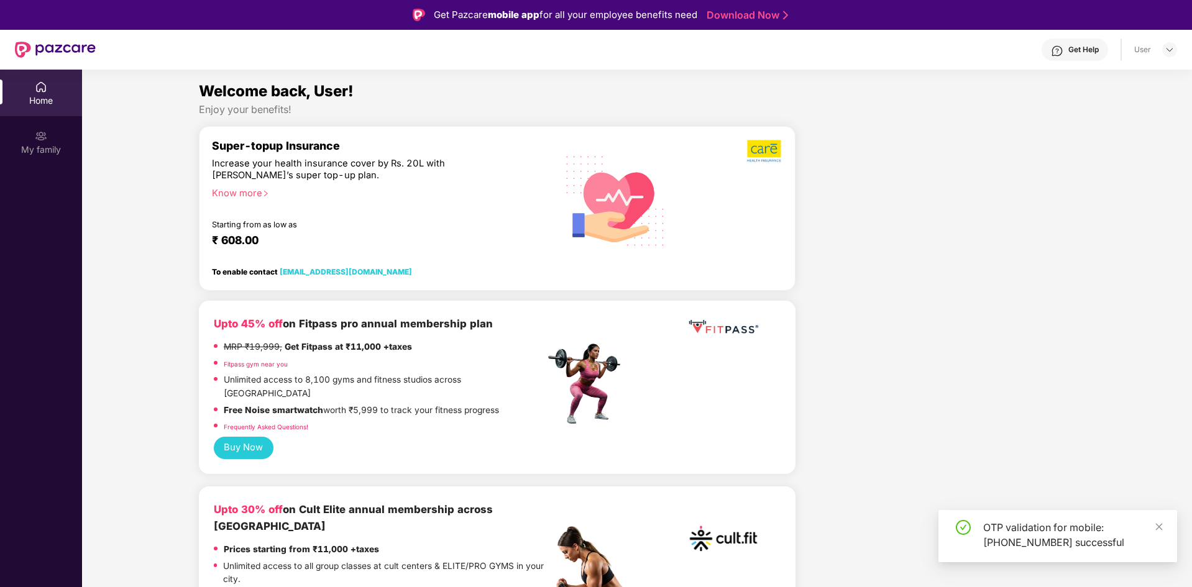
click at [1065, 54] on div "Get Help" at bounding box center [1074, 50] width 66 height 22
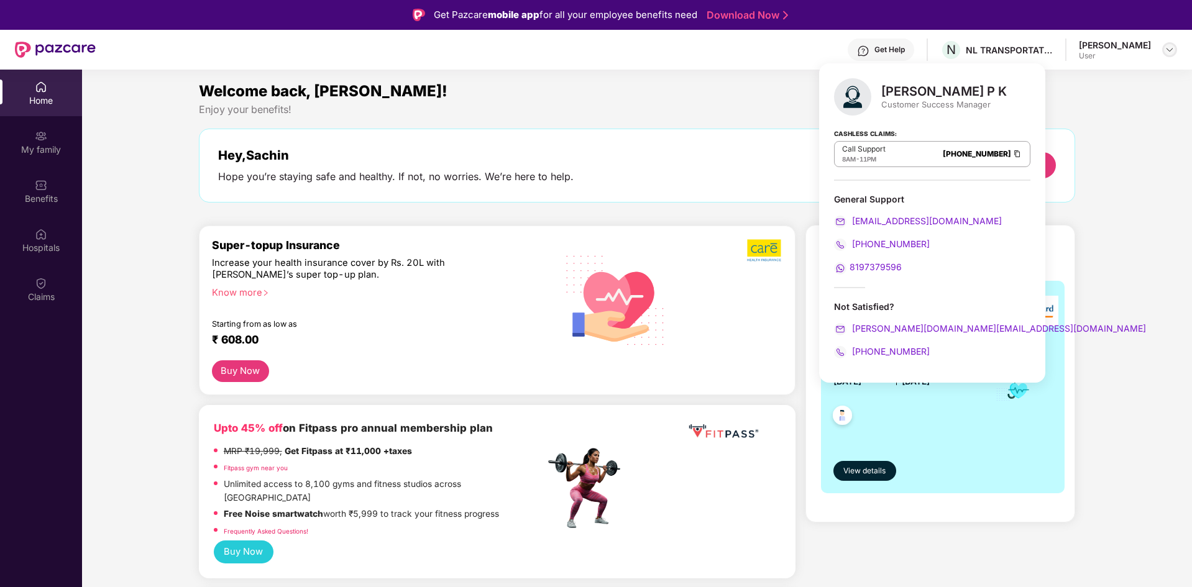
click at [1175, 48] on div at bounding box center [1169, 49] width 15 height 15
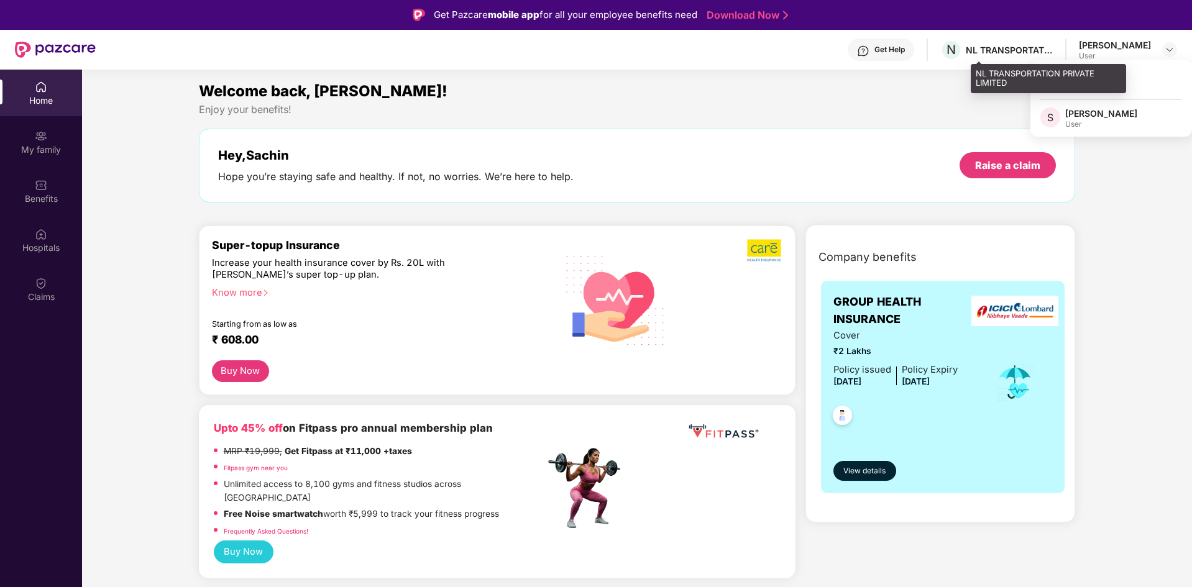
click at [1037, 54] on div "NL TRANSPORTATION PRIVATE LIMITED" at bounding box center [1008, 50] width 87 height 12
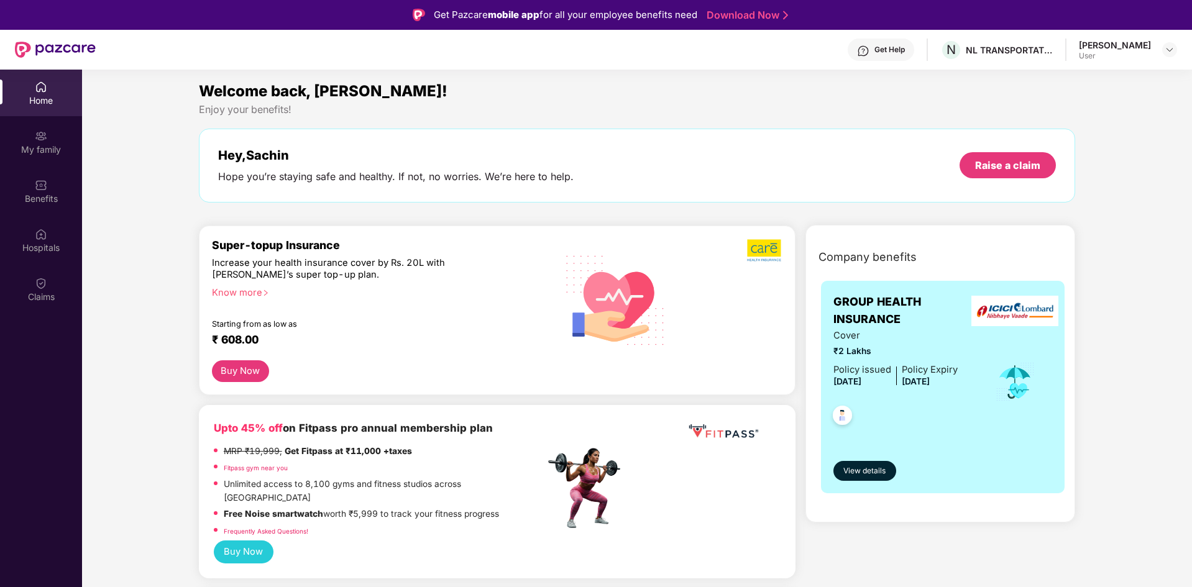
click at [947, 61] on div "Get Help N NL TRANSPORTATION PRIVATE LIMITED Sachin Tn User" at bounding box center [636, 50] width 1081 height 40
click at [914, 56] on div "Get Help" at bounding box center [880, 50] width 66 height 22
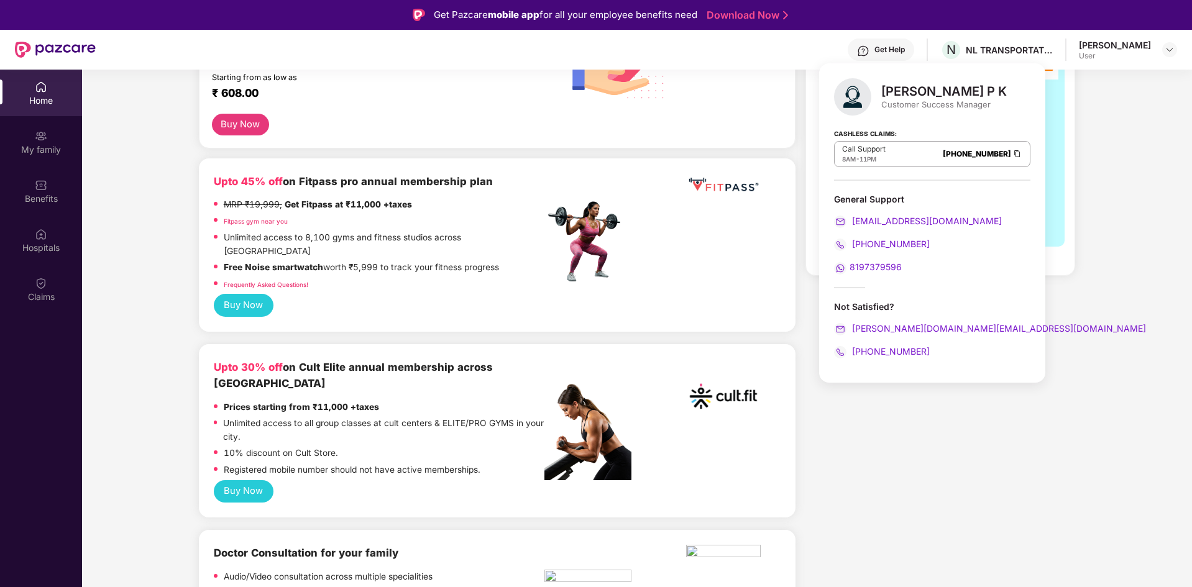
scroll to position [373, 0]
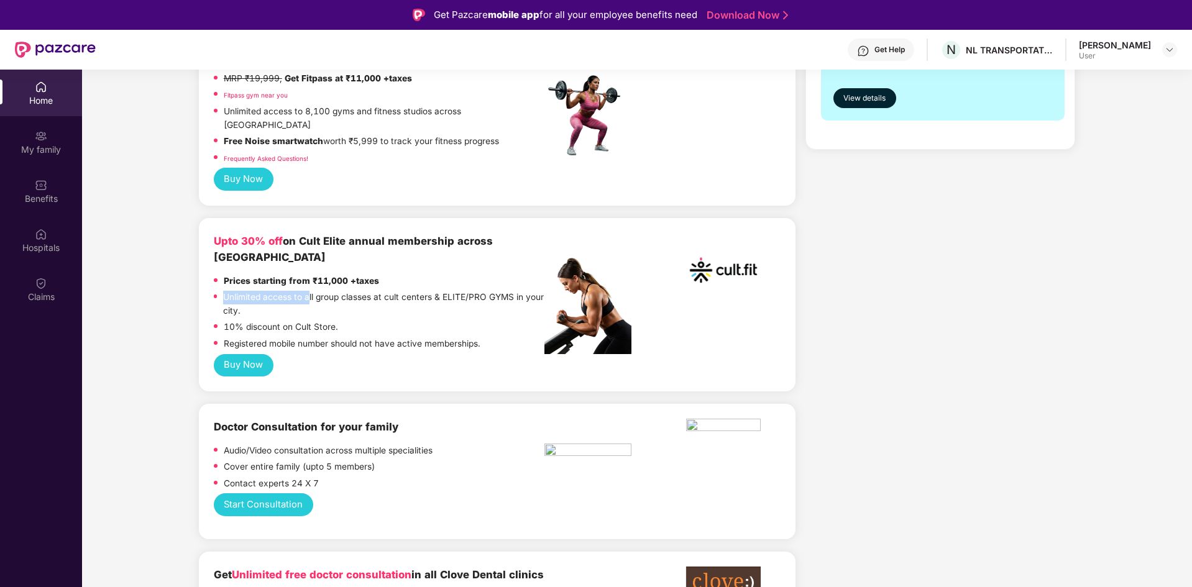
drag, startPoint x: 221, startPoint y: 266, endPoint x: 308, endPoint y: 266, distance: 87.6
click at [308, 291] on div "Unlimited access to all group classes at cult centers & ELITE/PRO GYMS in your …" at bounding box center [379, 306] width 331 height 30
click at [465, 321] on div "10% discount on Cult Store." at bounding box center [379, 329] width 331 height 17
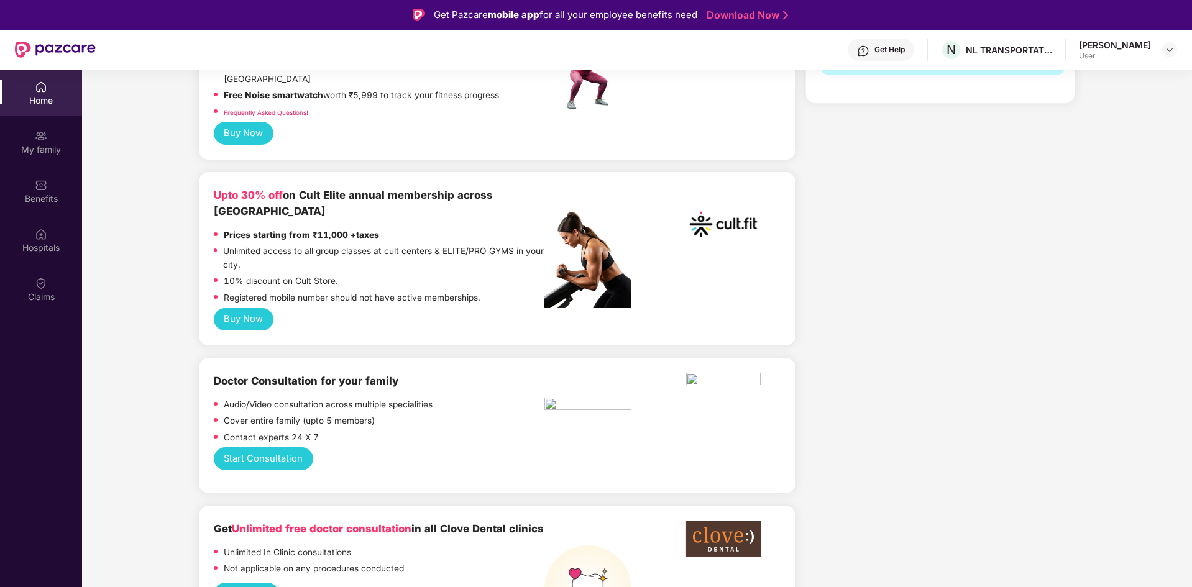
scroll to position [497, 0]
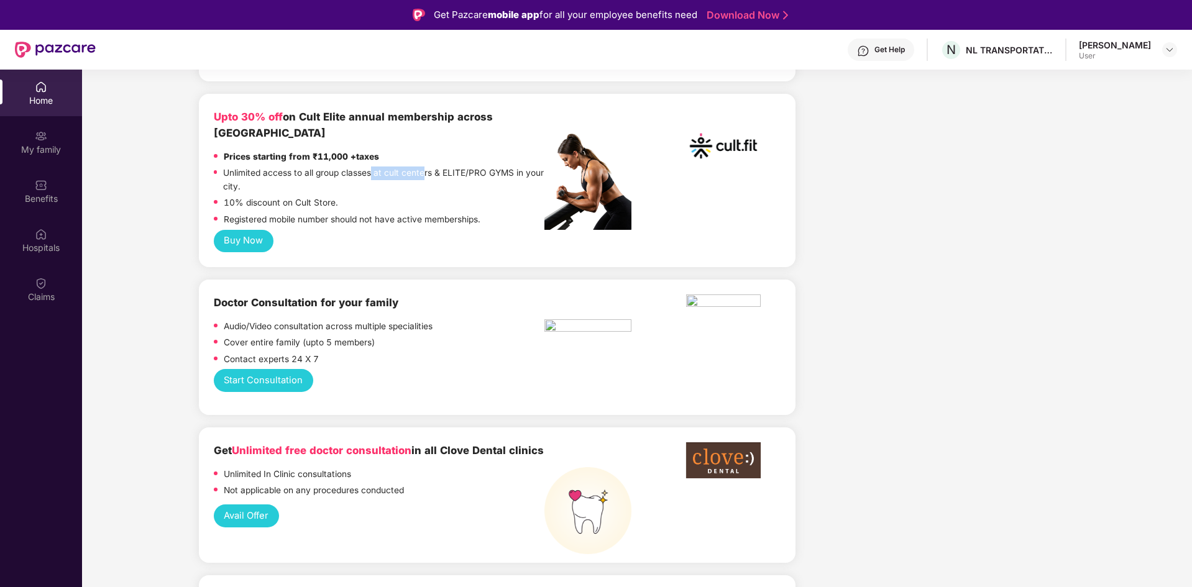
drag, startPoint x: 370, startPoint y: 144, endPoint x: 422, endPoint y: 148, distance: 52.3
click at [422, 166] on p "Unlimited access to all group classes at cult centers & ELITE/PRO GYMS in your …" at bounding box center [383, 179] width 321 height 27
click at [413, 196] on div "10% discount on Cult Store." at bounding box center [379, 204] width 331 height 17
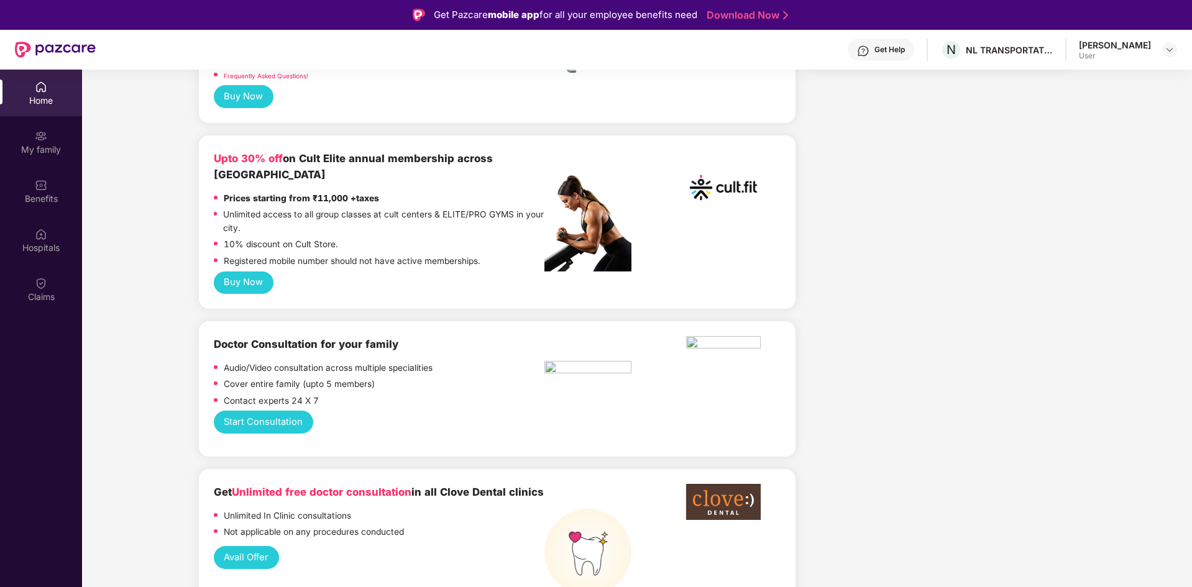
scroll to position [435, 0]
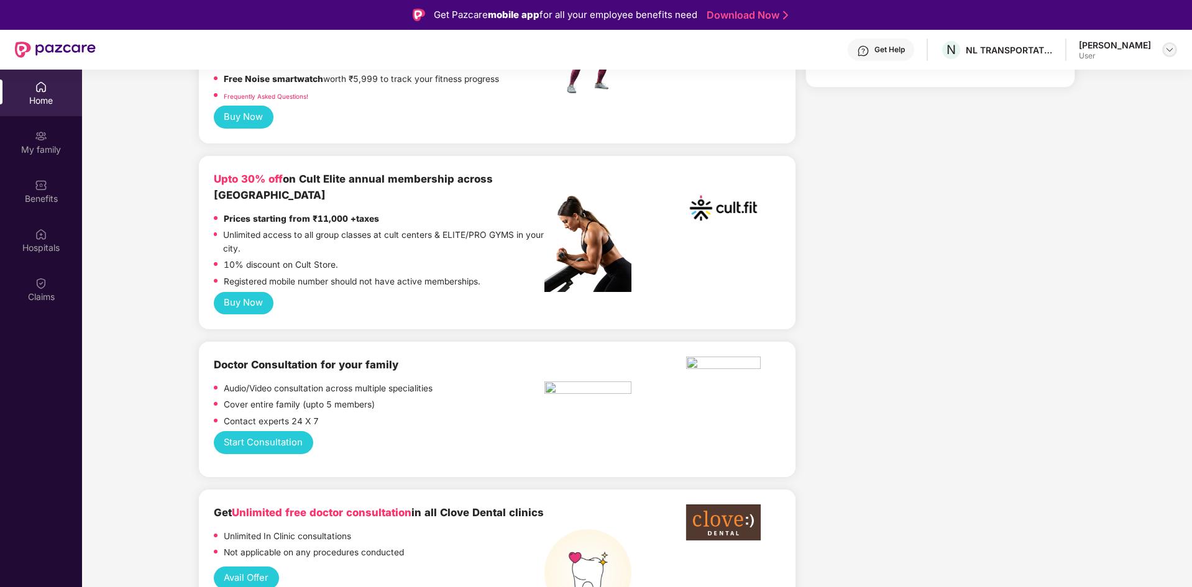
click at [1170, 42] on div at bounding box center [1169, 49] width 15 height 15
drag, startPoint x: 995, startPoint y: 174, endPoint x: 1024, endPoint y: 54, distance: 123.3
click at [1111, 49] on div "[PERSON_NAME]" at bounding box center [1115, 45] width 72 height 12
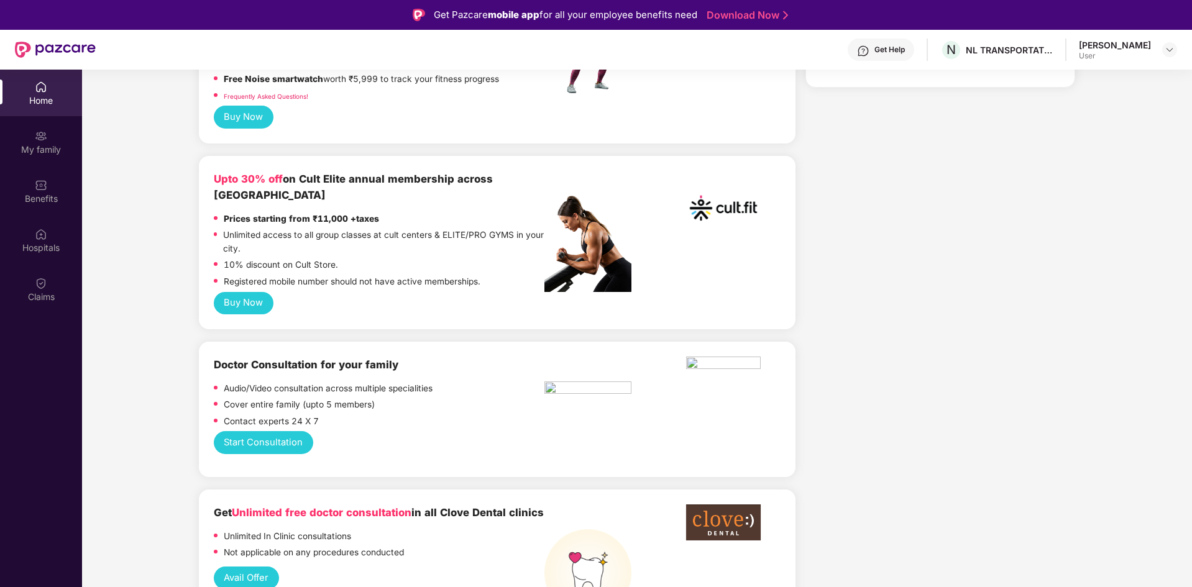
click at [47, 106] on div "Home" at bounding box center [41, 100] width 82 height 12
click at [1052, 57] on div "N NL TRANSPORTATION PRIVATE LIMITED" at bounding box center [996, 50] width 112 height 22
drag, startPoint x: 1108, startPoint y: 53, endPoint x: 1146, endPoint y: 47, distance: 37.8
click at [1110, 53] on div "Get Help N NL TRANSPORTATION PRIVATE LIMITED Sachin Tn User" at bounding box center [636, 50] width 1081 height 40
click at [1147, 48] on div "[PERSON_NAME]" at bounding box center [1115, 45] width 72 height 12
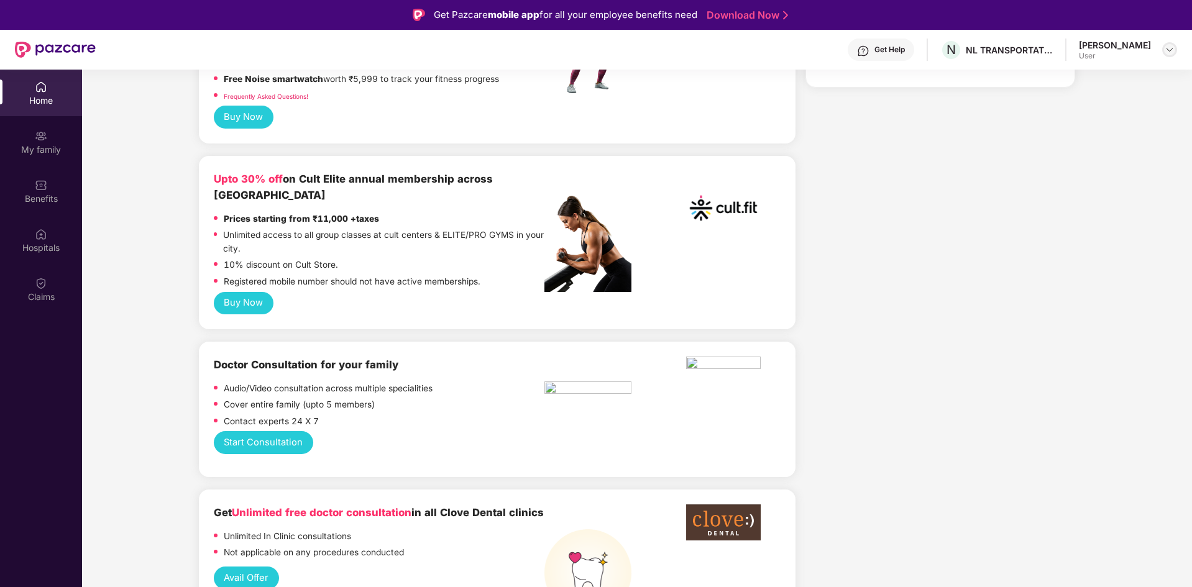
click at [1170, 54] on img at bounding box center [1169, 50] width 10 height 10
click at [1098, 119] on div "[PERSON_NAME]" at bounding box center [1101, 113] width 72 height 12
drag, startPoint x: 961, startPoint y: 137, endPoint x: 885, endPoint y: 52, distance: 113.5
click at [1173, 53] on img at bounding box center [1169, 50] width 10 height 10
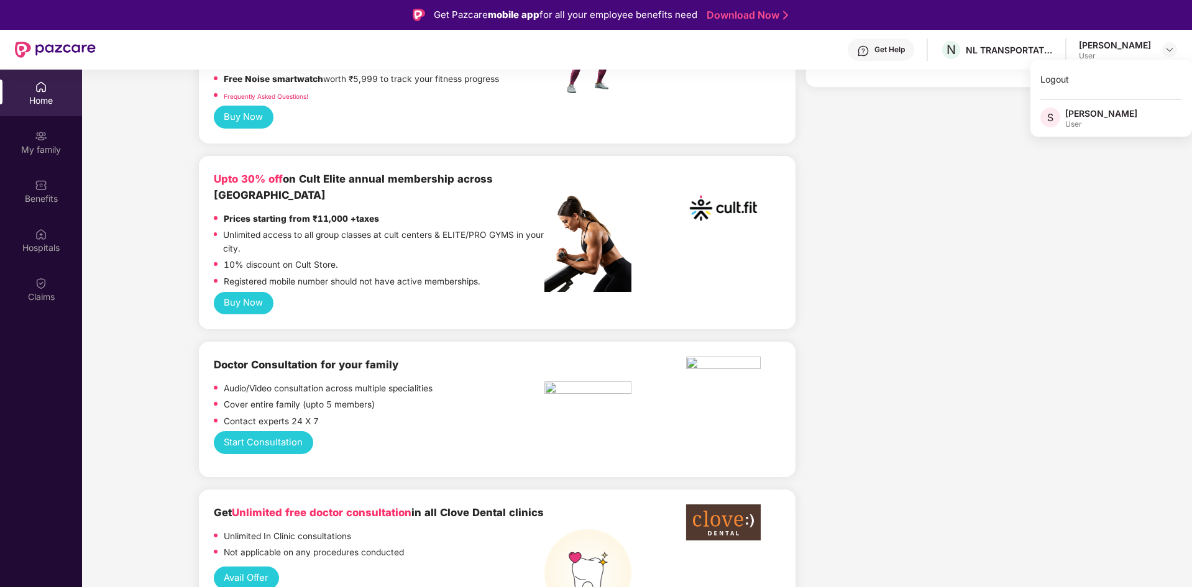
drag, startPoint x: 976, startPoint y: 135, endPoint x: 994, endPoint y: 87, distance: 51.7
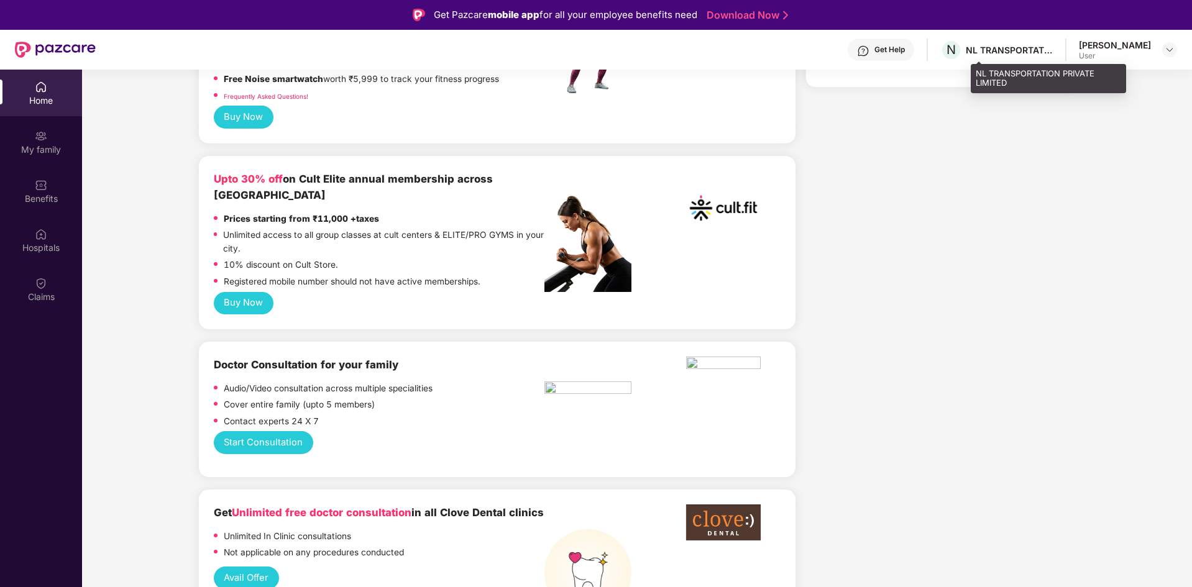
click at [1006, 42] on div "N NL TRANSPORTATION PRIVATE LIMITED" at bounding box center [996, 50] width 112 height 22
